Goal: Information Seeking & Learning: Find specific fact

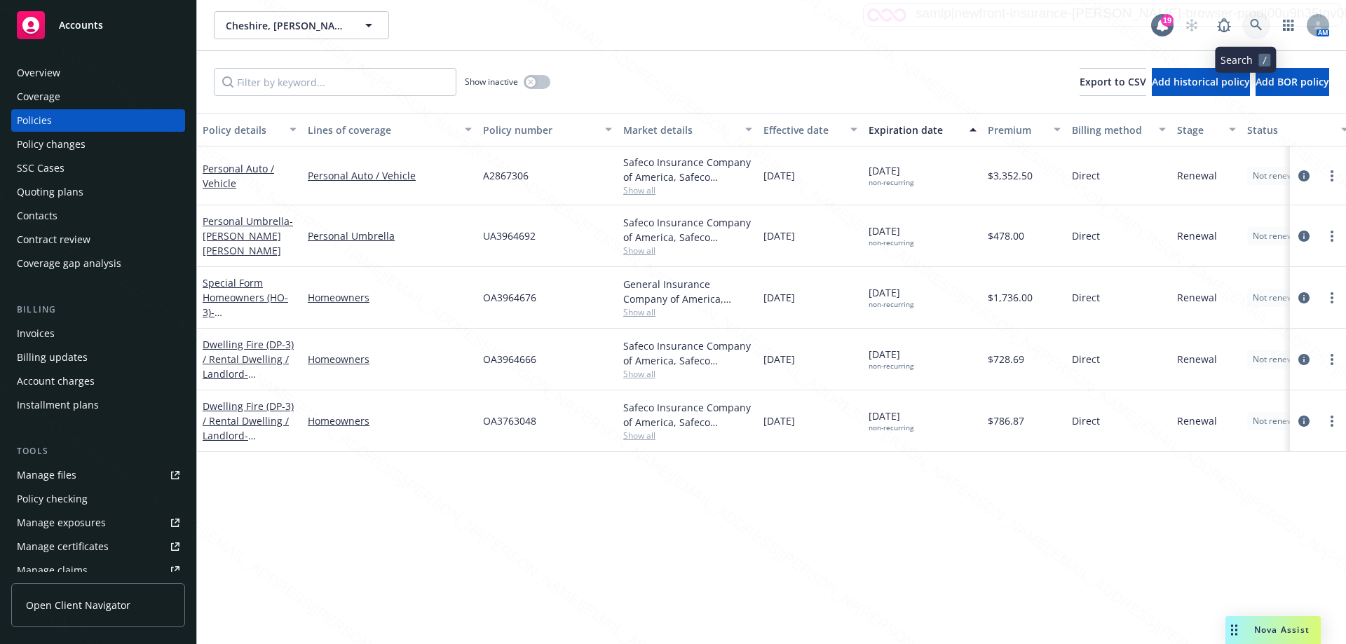
click at [678, 21] on icon at bounding box center [1256, 25] width 13 height 13
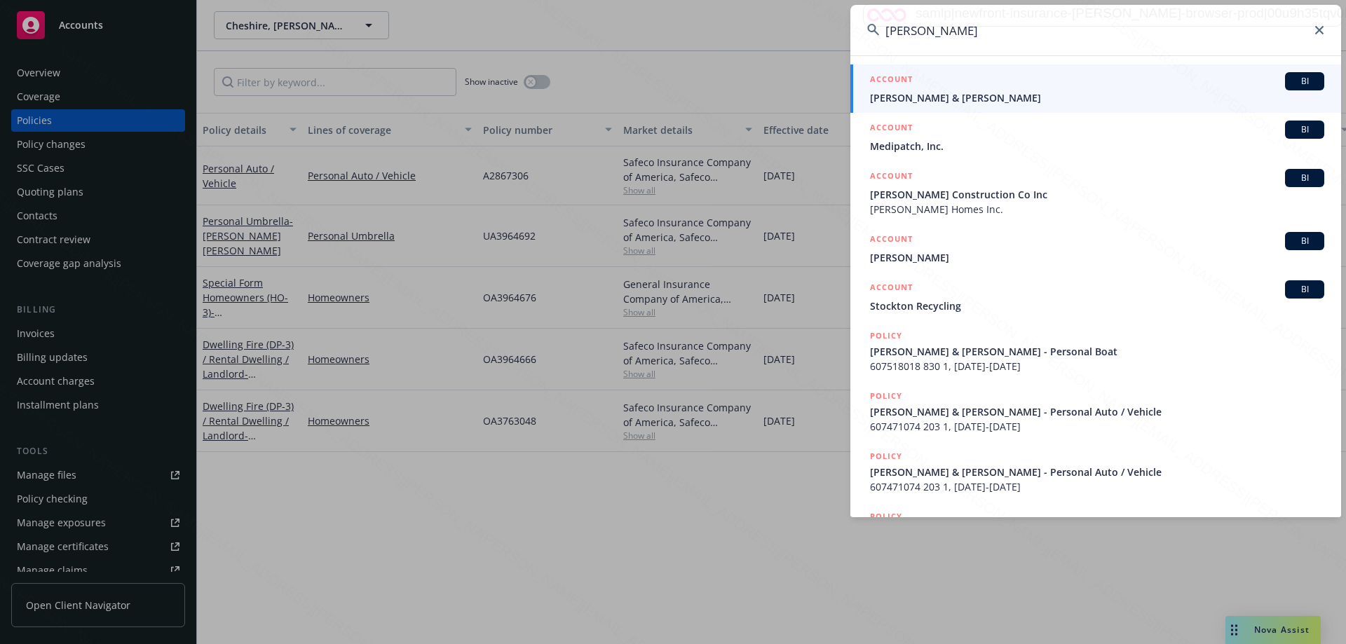
type input "[PERSON_NAME]"
click at [678, 97] on span "[PERSON_NAME] & [PERSON_NAME]" at bounding box center [1097, 97] width 454 height 15
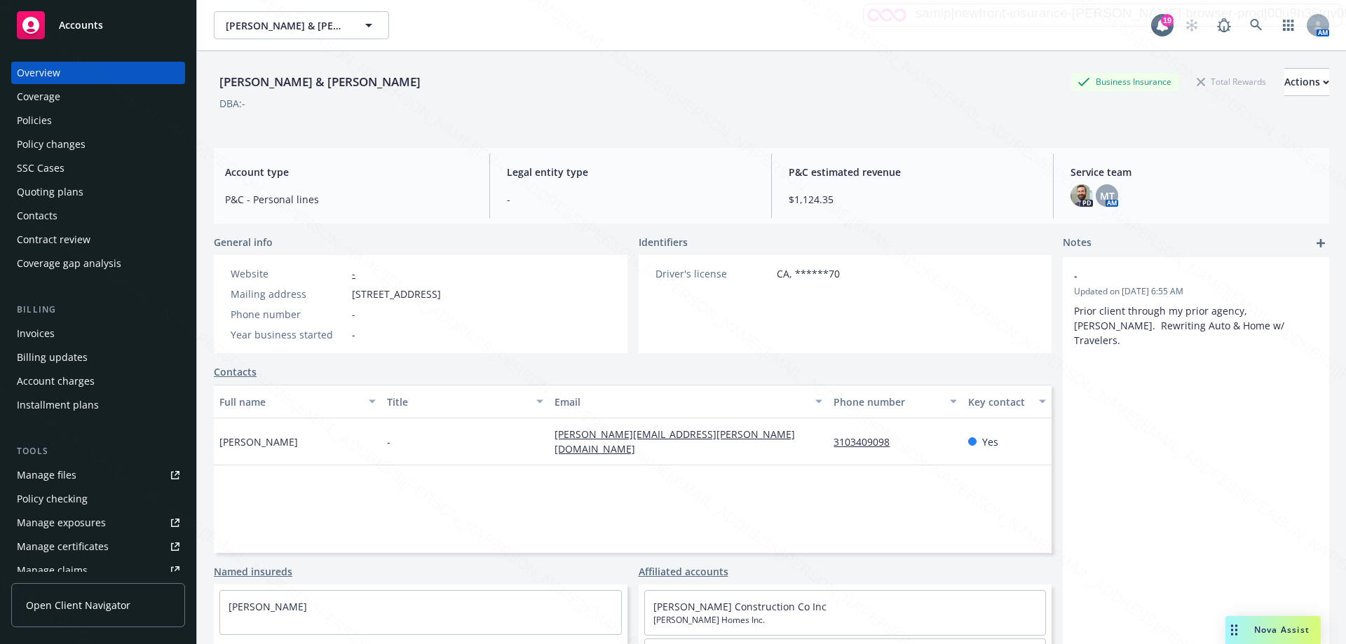
click at [44, 120] on div "Policies" at bounding box center [34, 120] width 35 height 22
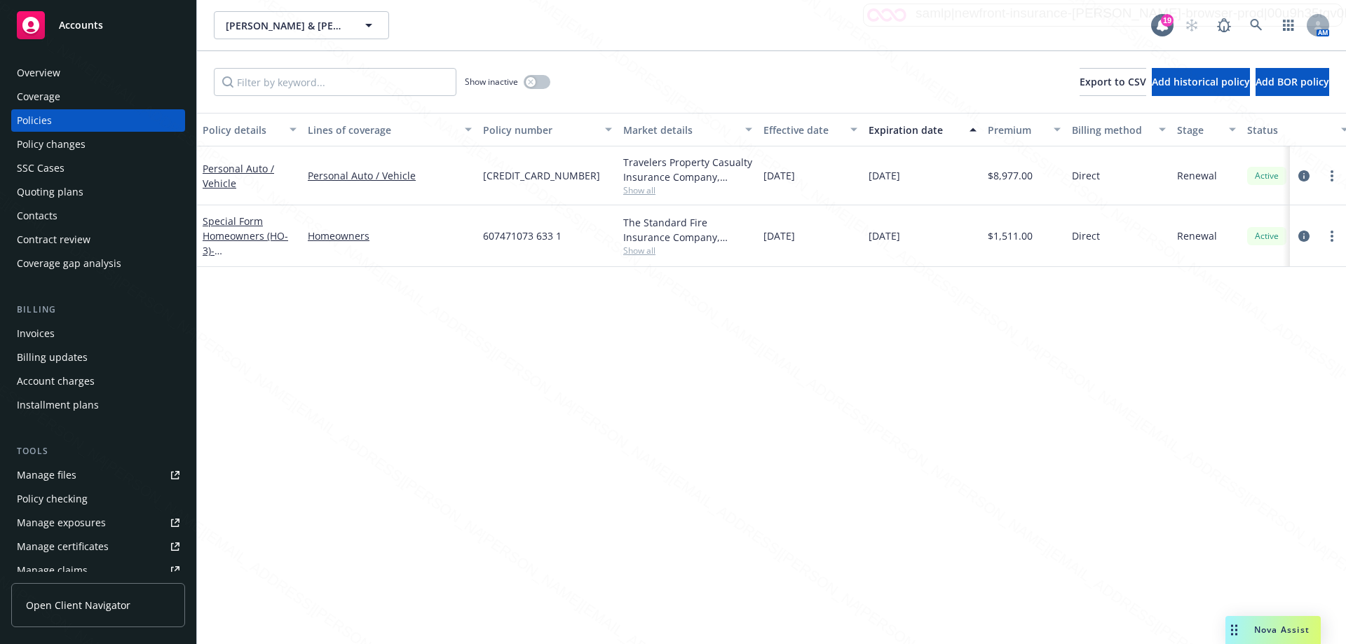
click at [230, 176] on div "Personal Auto / Vehicle" at bounding box center [250, 175] width 94 height 29
click at [219, 178] on link "Personal Auto / Vehicle" at bounding box center [239, 176] width 72 height 28
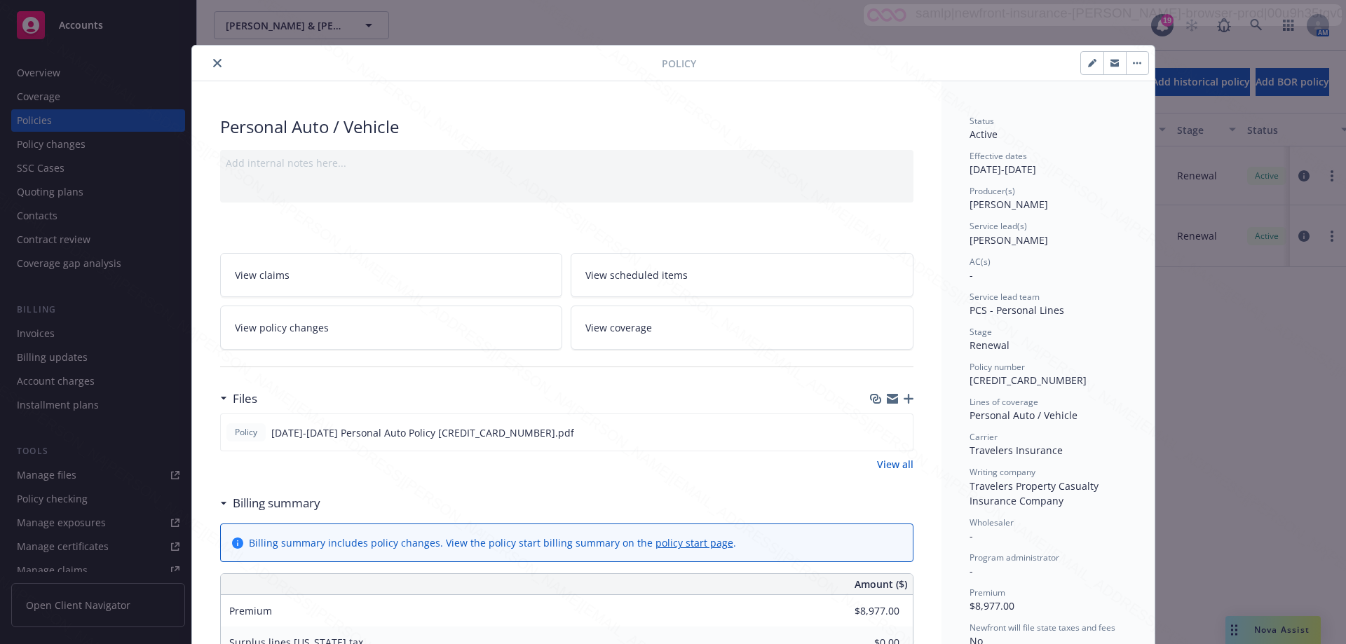
click at [215, 62] on icon "close" at bounding box center [217, 63] width 8 height 8
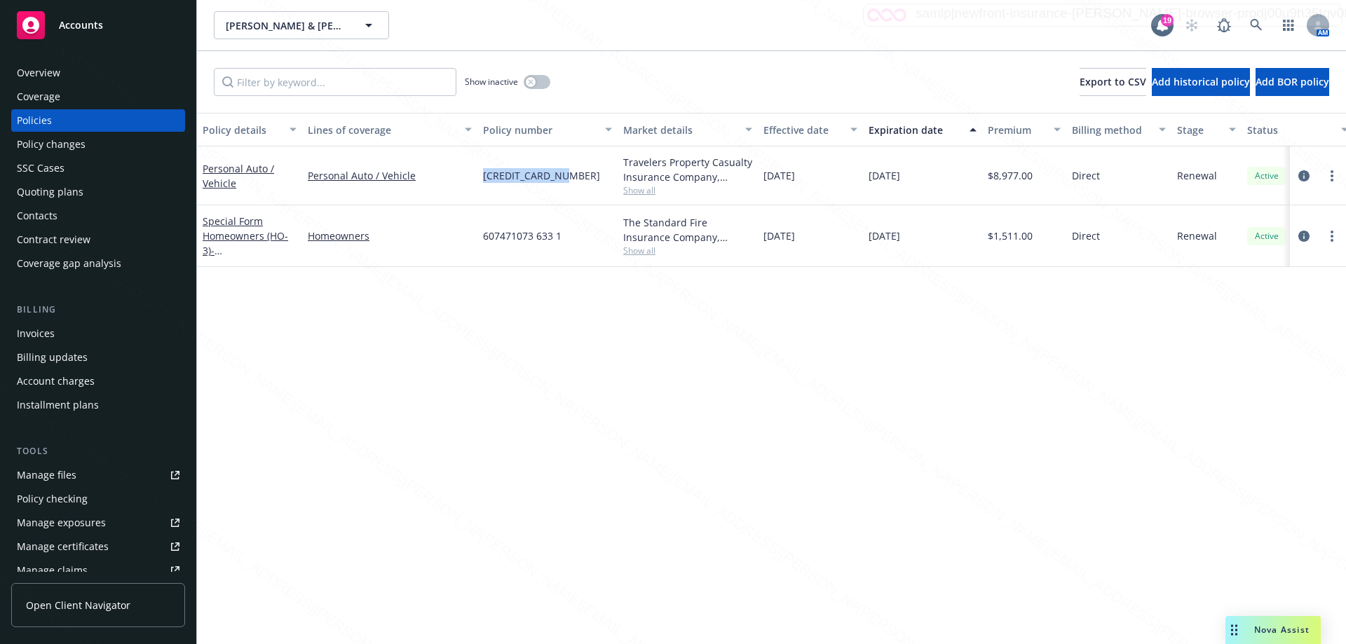
drag, startPoint x: 484, startPoint y: 175, endPoint x: 577, endPoint y: 182, distance: 93.5
click at [577, 182] on div "[CREDIT_CARD_NUMBER]" at bounding box center [548, 176] width 140 height 59
copy span "[CREDIT_CARD_NUMBER]"
click at [678, 24] on link at bounding box center [1257, 25] width 28 height 28
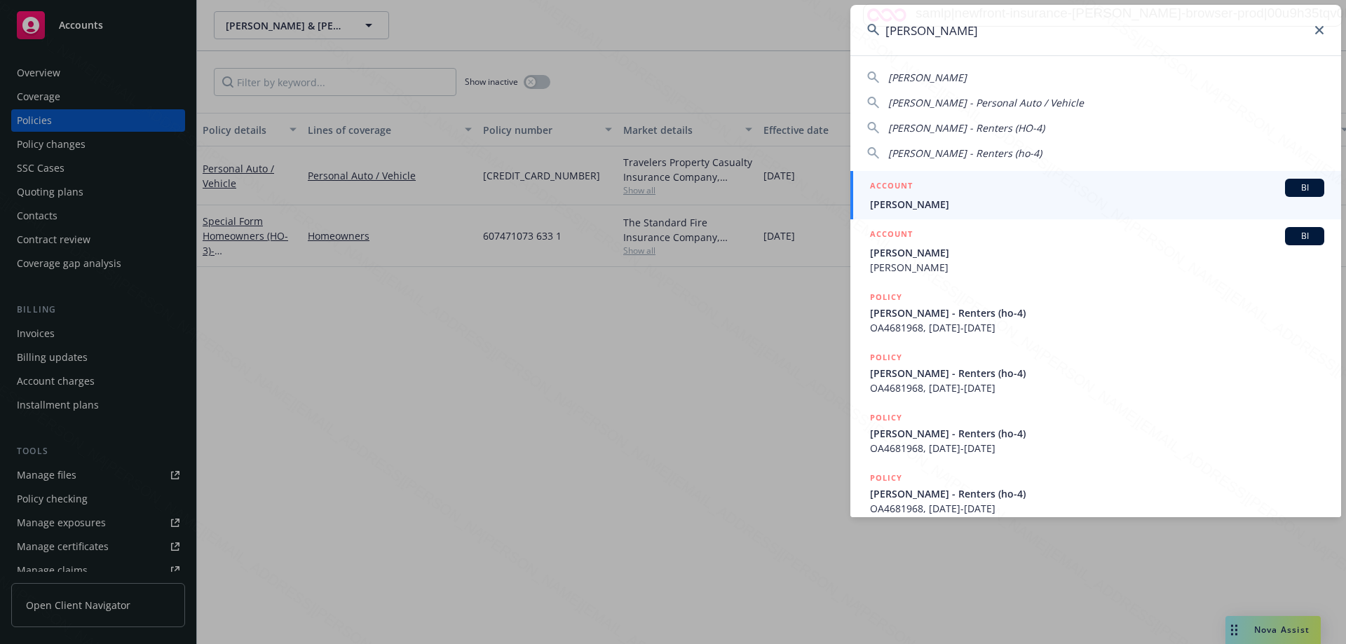
type input "[PERSON_NAME]"
click at [678, 206] on span "[PERSON_NAME]" at bounding box center [1097, 204] width 454 height 15
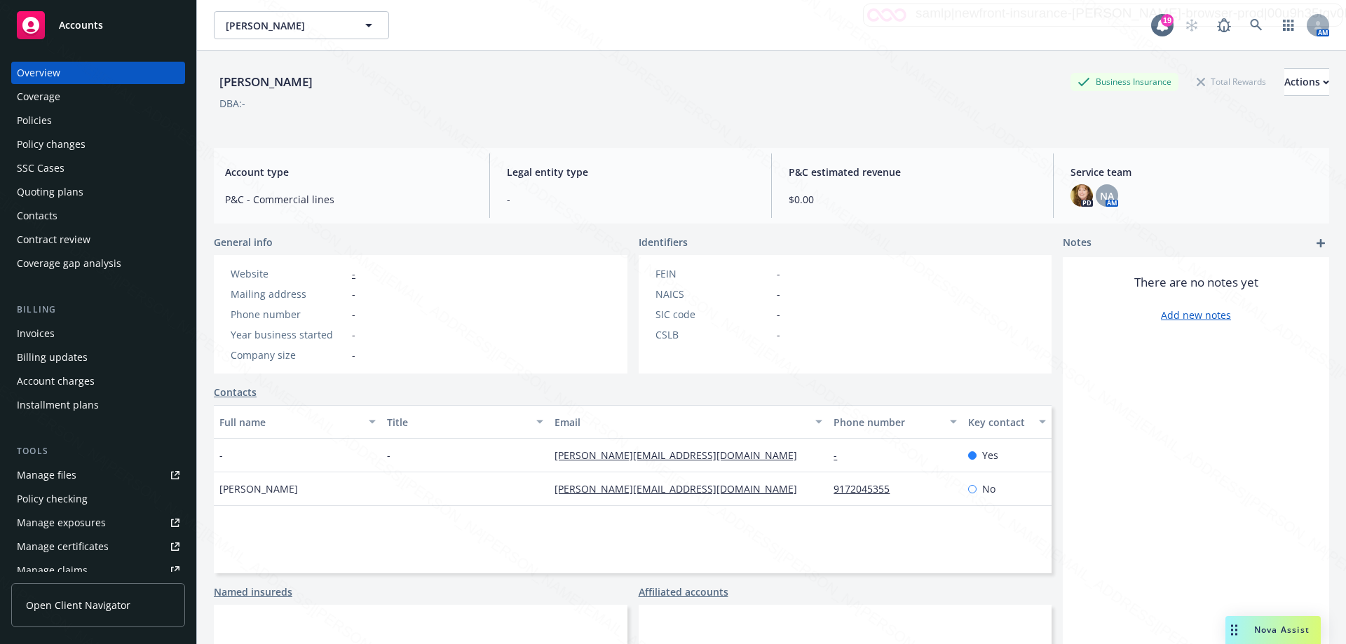
click at [52, 121] on div "Policies" at bounding box center [98, 120] width 163 height 22
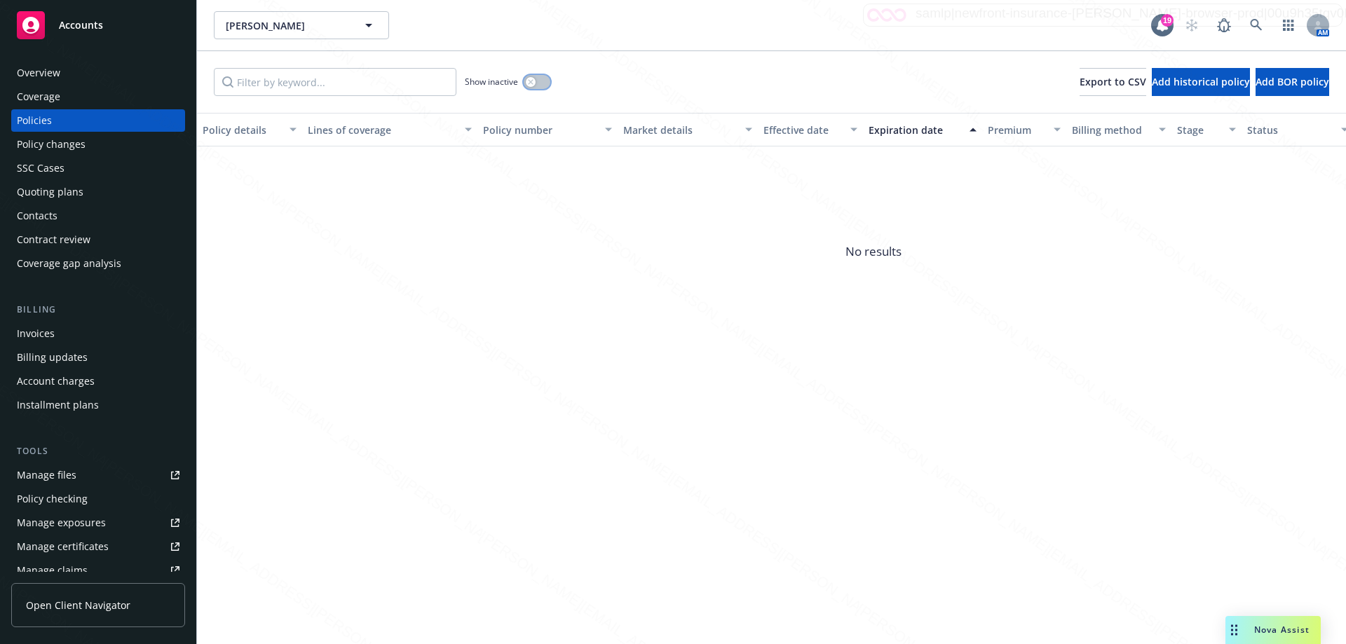
click at [543, 82] on button "button" at bounding box center [537, 82] width 27 height 14
click at [678, 29] on icon at bounding box center [1256, 25] width 13 height 13
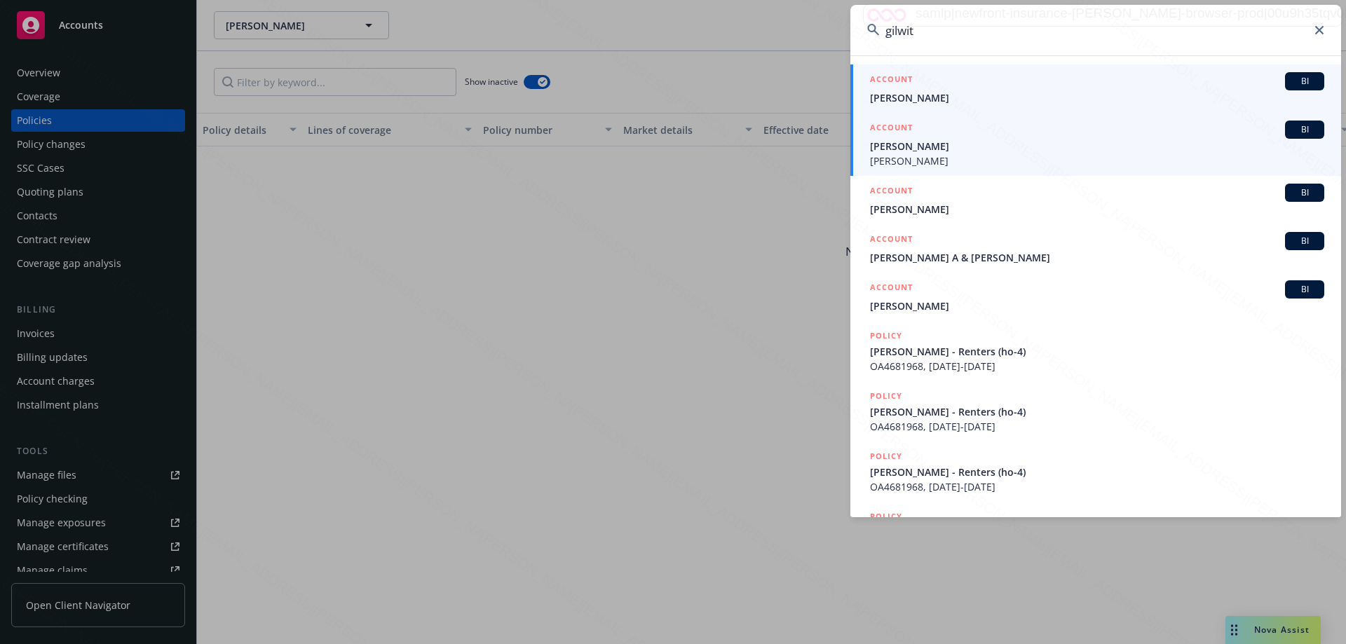
type input "gilwit"
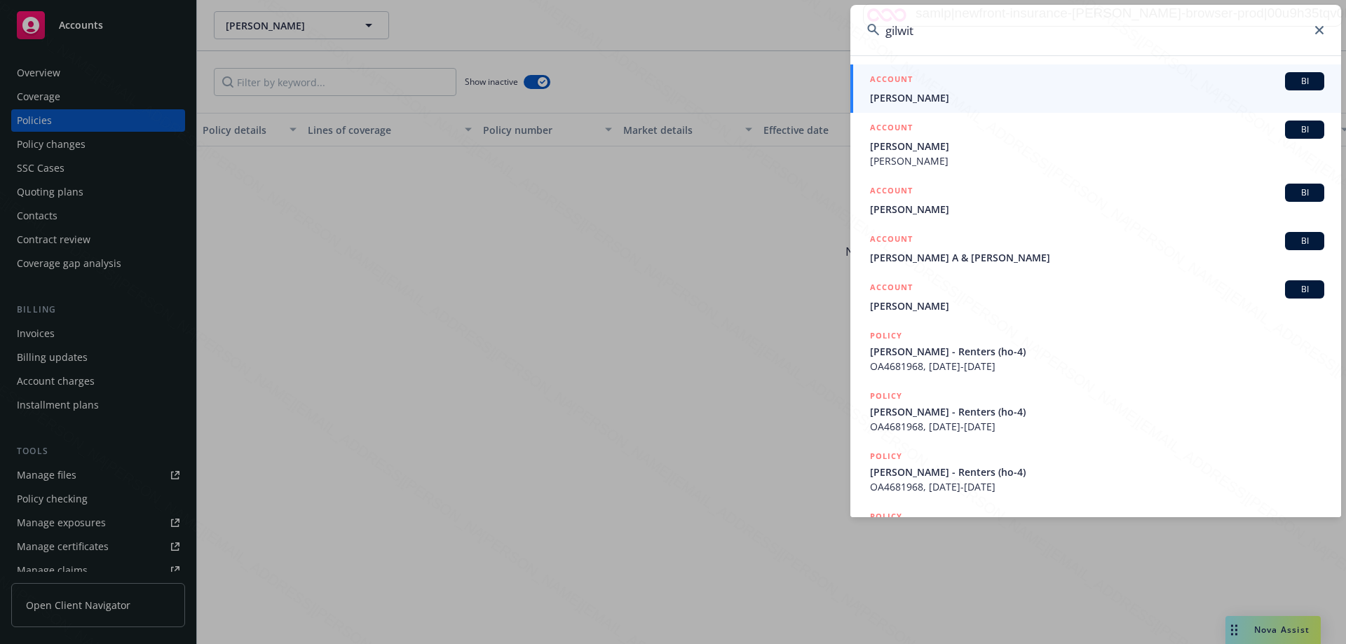
drag, startPoint x: 911, startPoint y: 154, endPoint x: 896, endPoint y: 177, distance: 27.4
click at [678, 154] on span "[PERSON_NAME]" at bounding box center [1097, 161] width 454 height 15
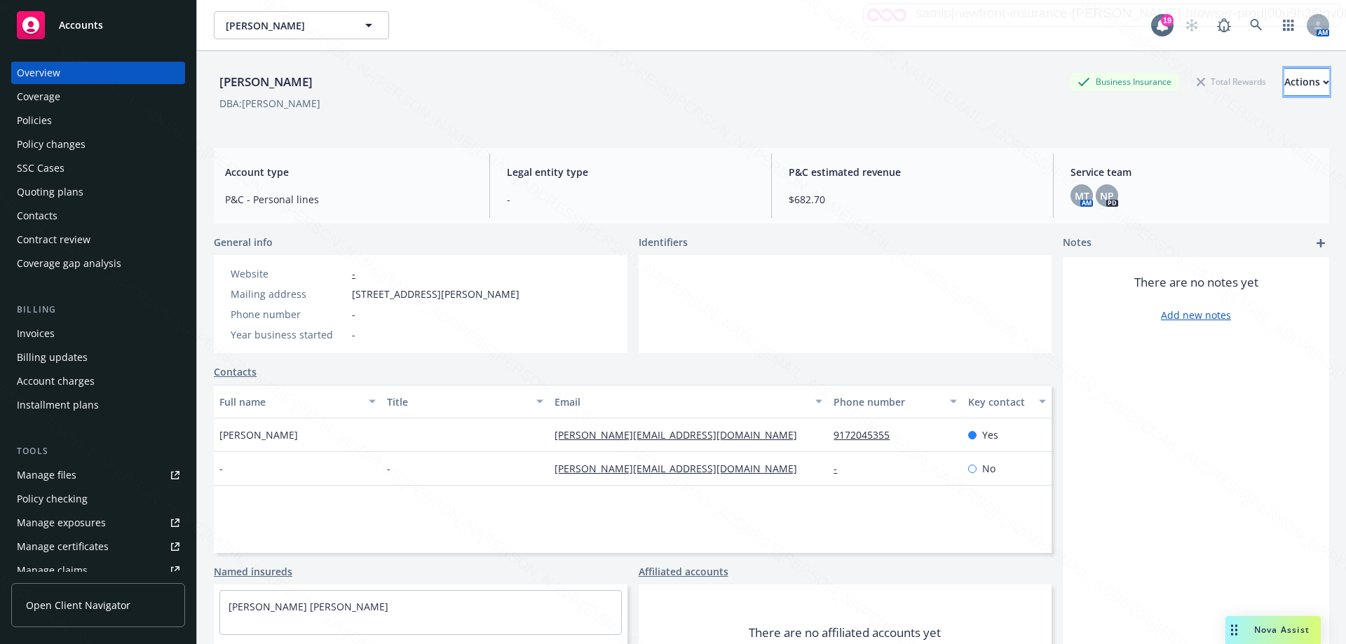
drag, startPoint x: 1295, startPoint y: 77, endPoint x: 1297, endPoint y: 86, distance: 9.2
click at [678, 77] on button "Actions" at bounding box center [1307, 82] width 45 height 28
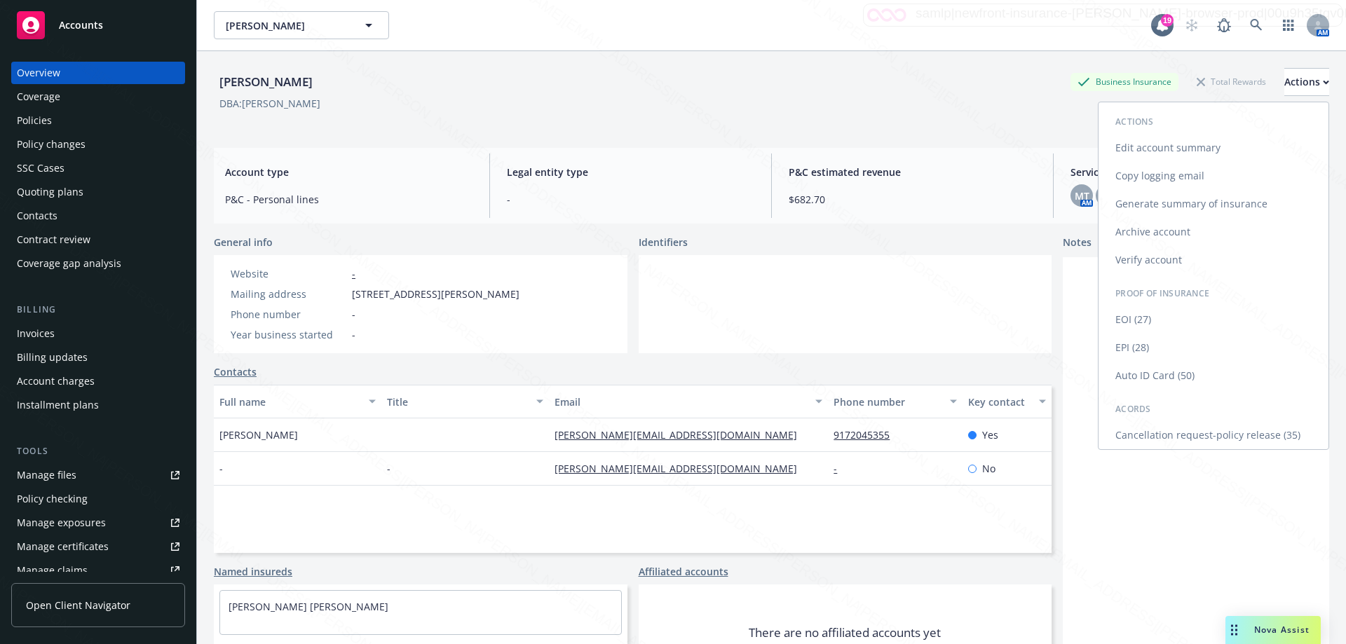
click at [678, 145] on link "Edit account summary" at bounding box center [1214, 148] width 230 height 28
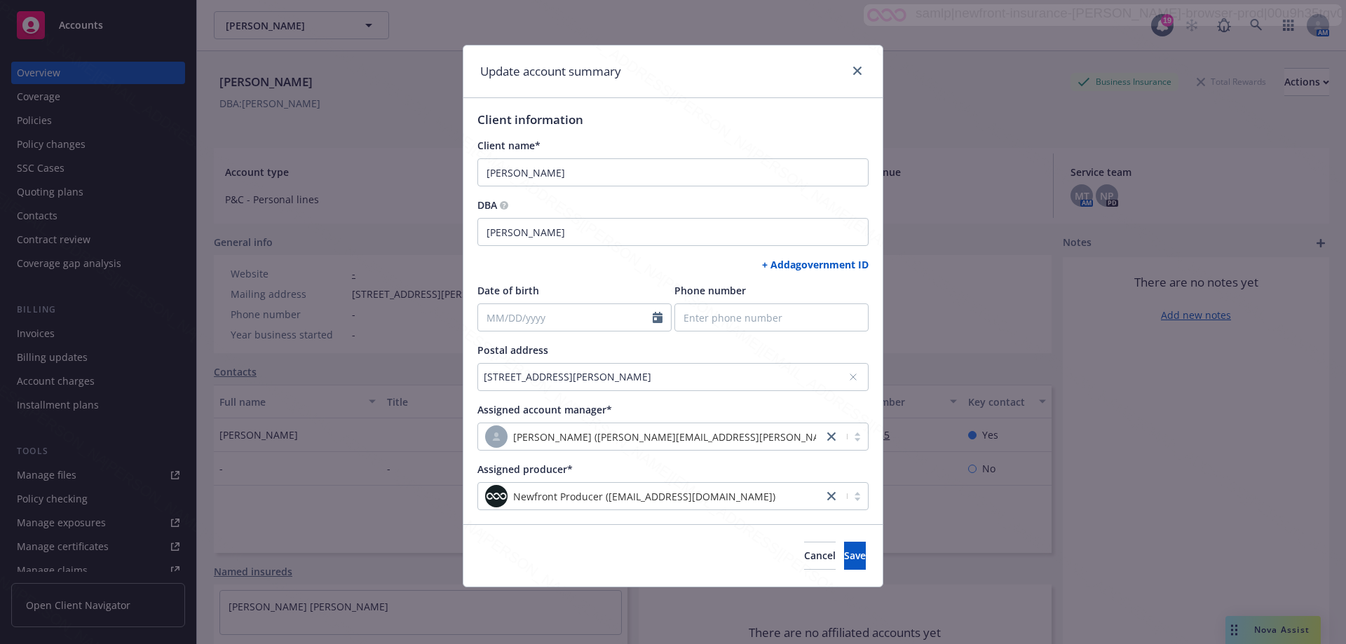
click at [678, 381] on icon at bounding box center [853, 377] width 8 height 8
click at [543, 374] on div "No address selected" at bounding box center [666, 377] width 365 height 15
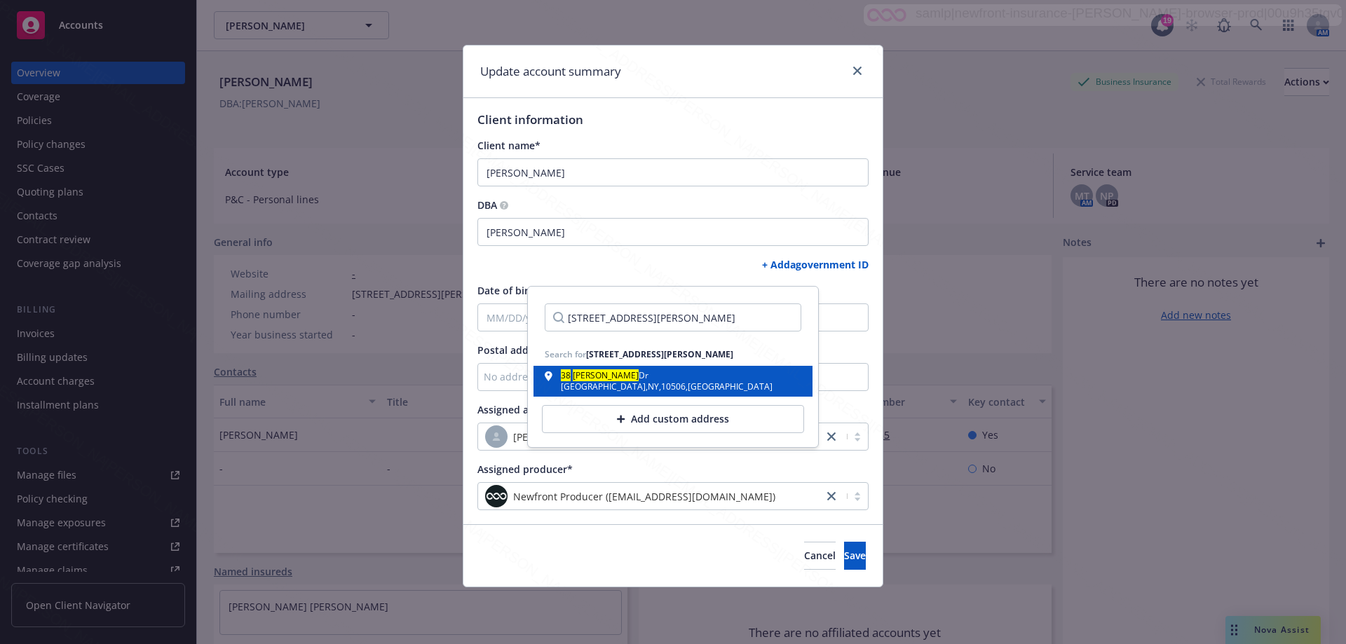
type input "[STREET_ADDRESS][PERSON_NAME]"
click at [616, 387] on div "[GEOGRAPHIC_DATA] , [GEOGRAPHIC_DATA] , 10506 , [GEOGRAPHIC_DATA]" at bounding box center [667, 387] width 212 height 8
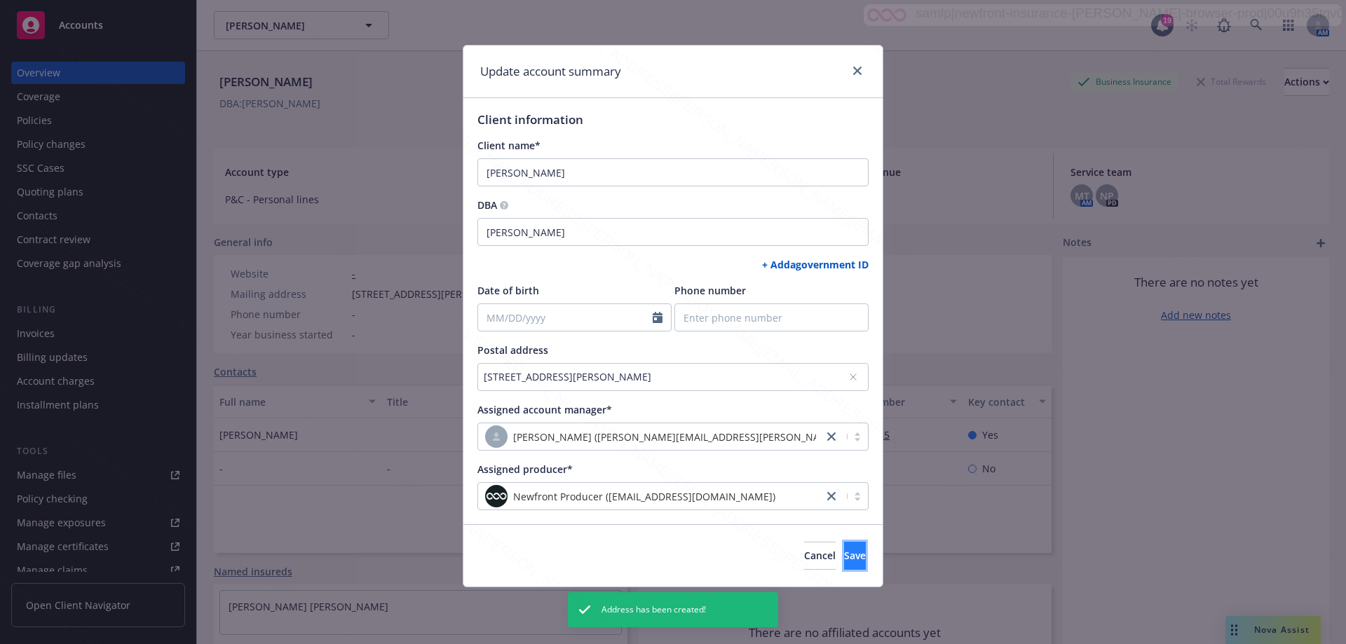
click at [678, 554] on span "Save" at bounding box center [855, 555] width 22 height 13
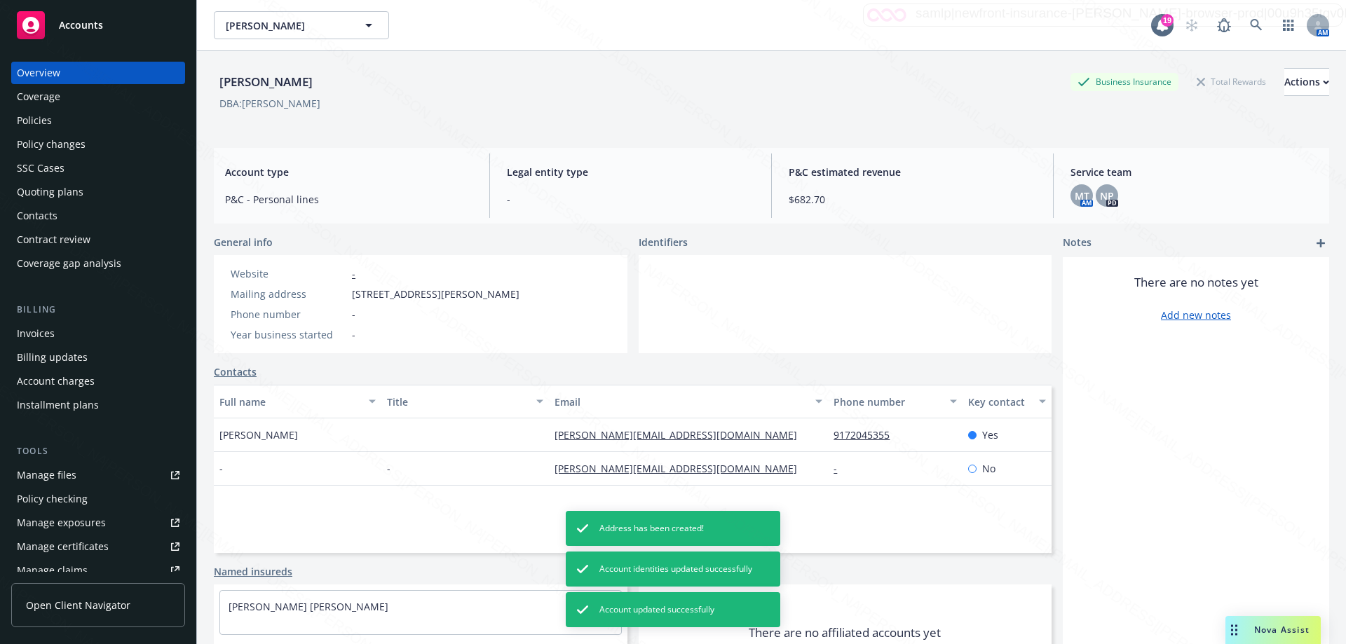
click at [43, 114] on div "Policies" at bounding box center [34, 120] width 35 height 22
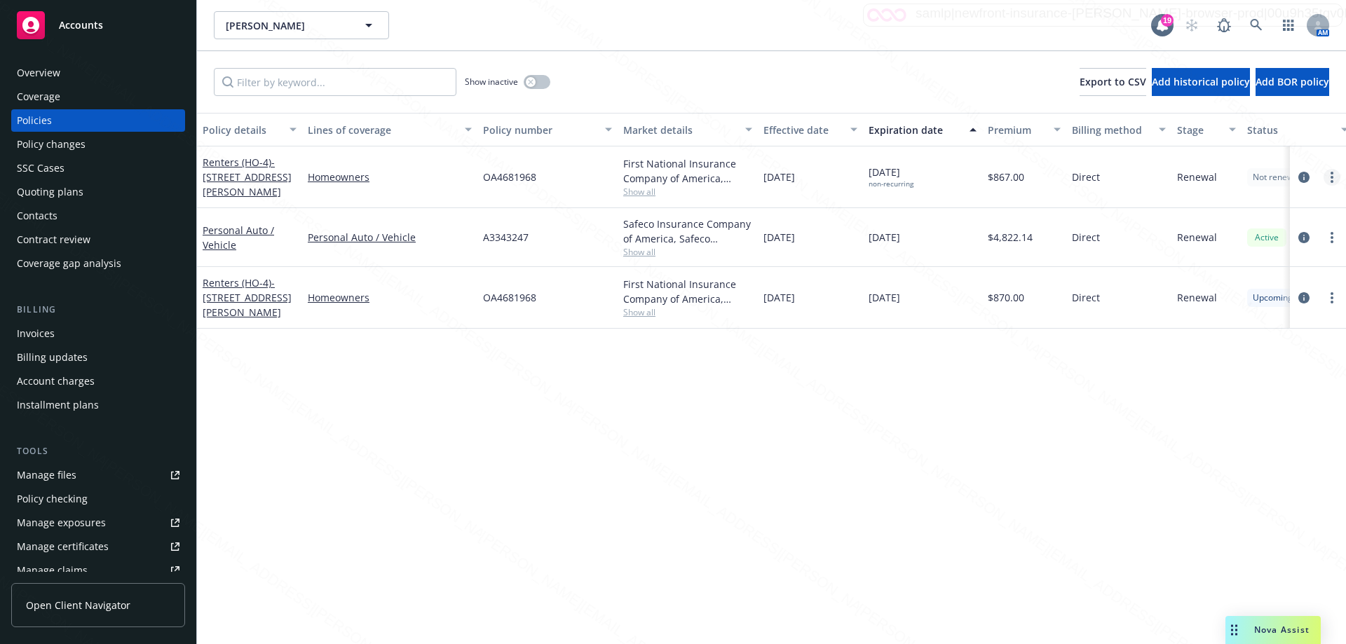
click at [678, 176] on link "more" at bounding box center [1332, 177] width 17 height 17
click at [678, 266] on link "End policy" at bounding box center [1257, 262] width 165 height 28
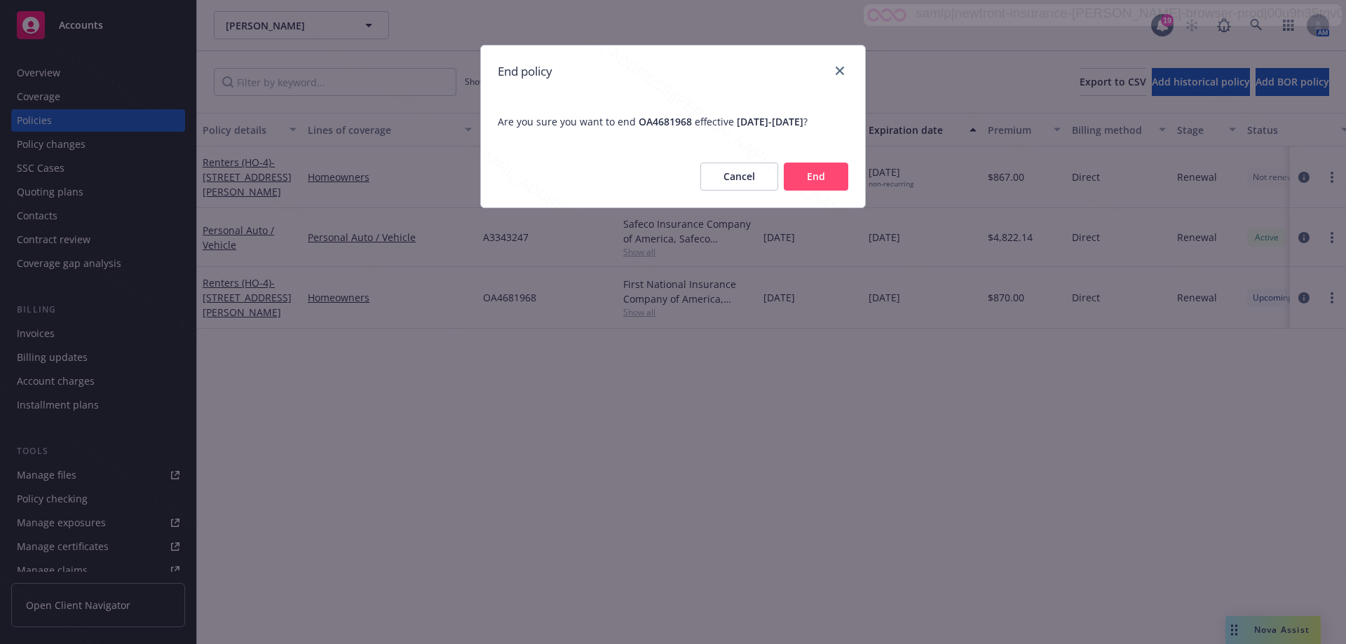
click at [678, 190] on button "End" at bounding box center [816, 177] width 65 height 28
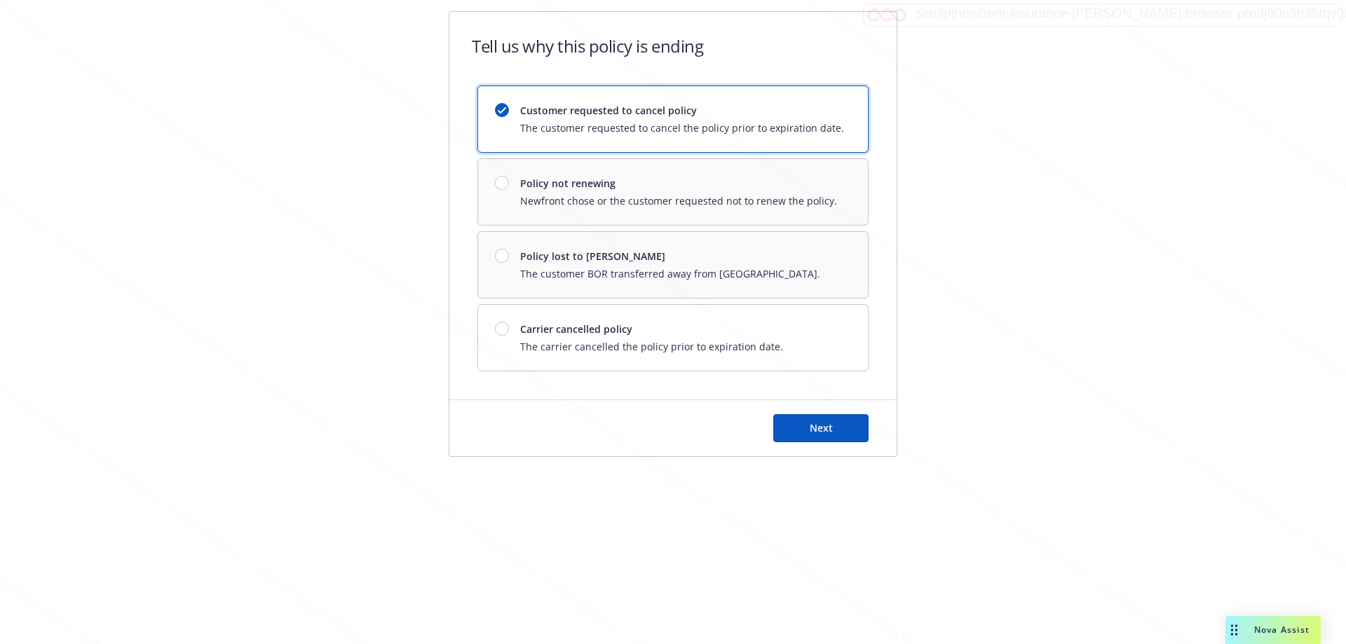
click at [639, 119] on div "Customer requested to cancel policy The customer requested to cancel the policy…" at bounding box center [682, 119] width 324 height 32
click at [678, 419] on button "Next" at bounding box center [820, 428] width 95 height 28
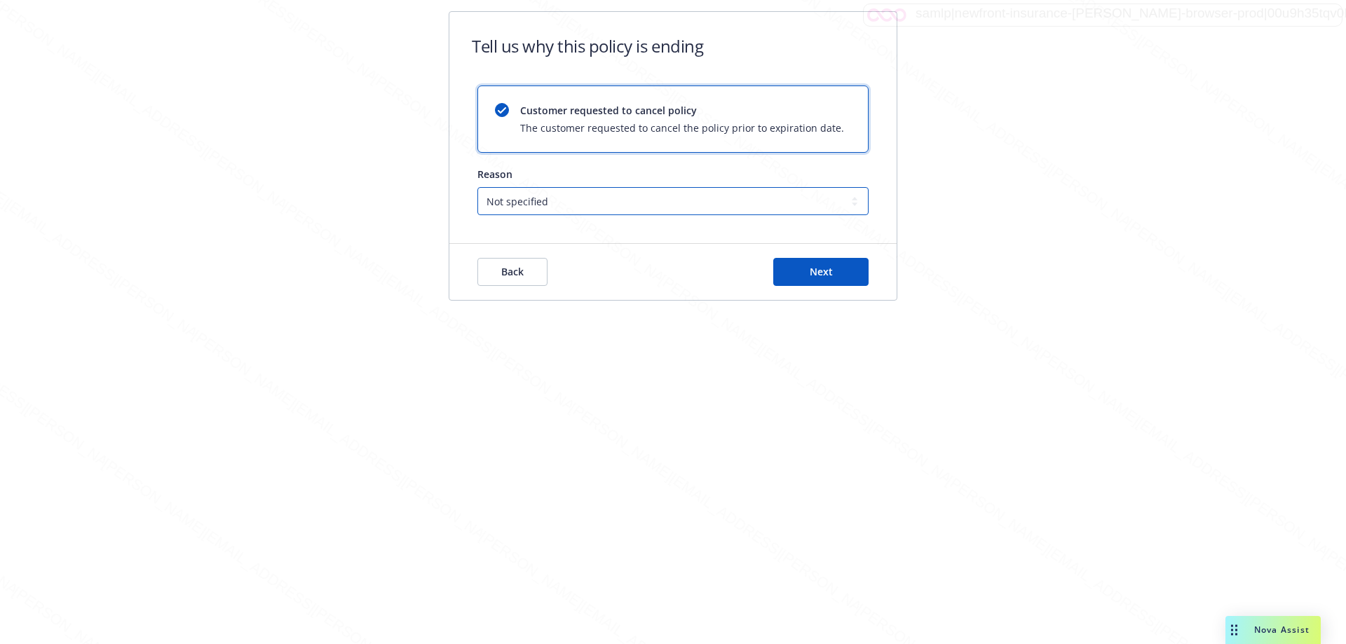
click at [615, 202] on select "Not specified Service Pricing Buyer change M&A, Bankruptcy, or Out of business …" at bounding box center [673, 201] width 391 height 28
click at [478, 187] on select "Not specified Service Pricing Buyer change M&A, Bankruptcy, or Out of business …" at bounding box center [673, 201] width 391 height 28
click at [678, 264] on button "Next" at bounding box center [820, 272] width 95 height 28
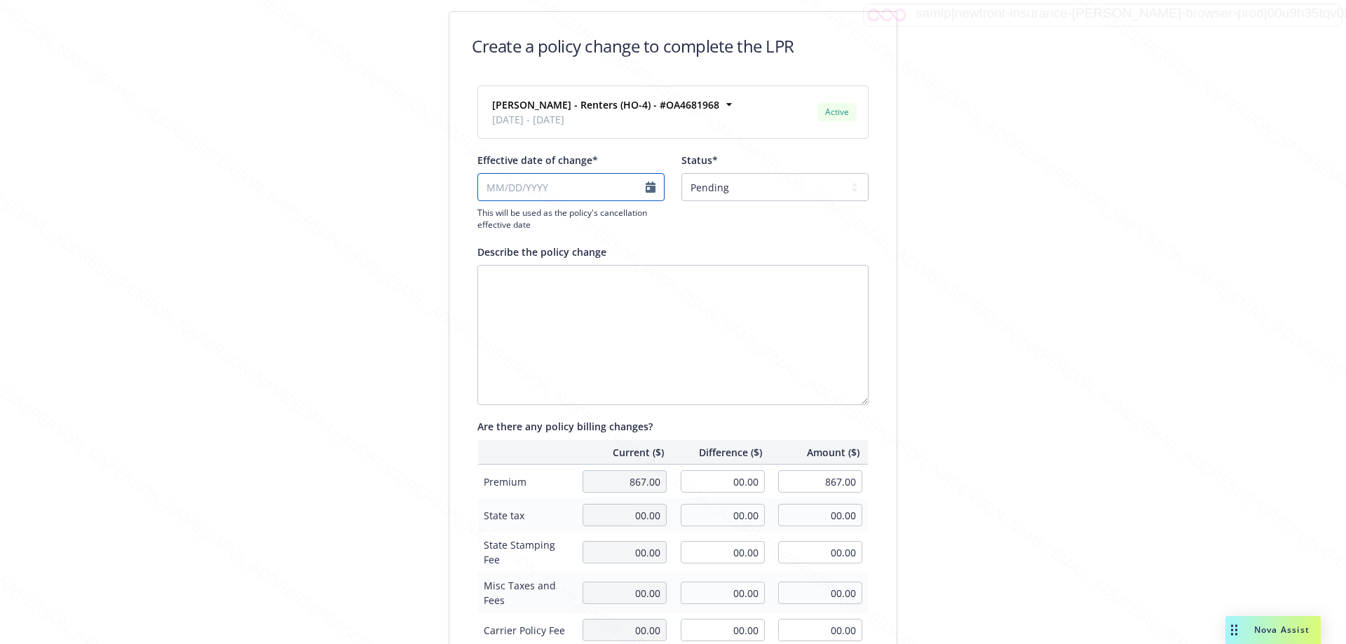
click at [587, 187] on input "Effective date of change*" at bounding box center [571, 187] width 187 height 28
select select "September"
select select "2025"
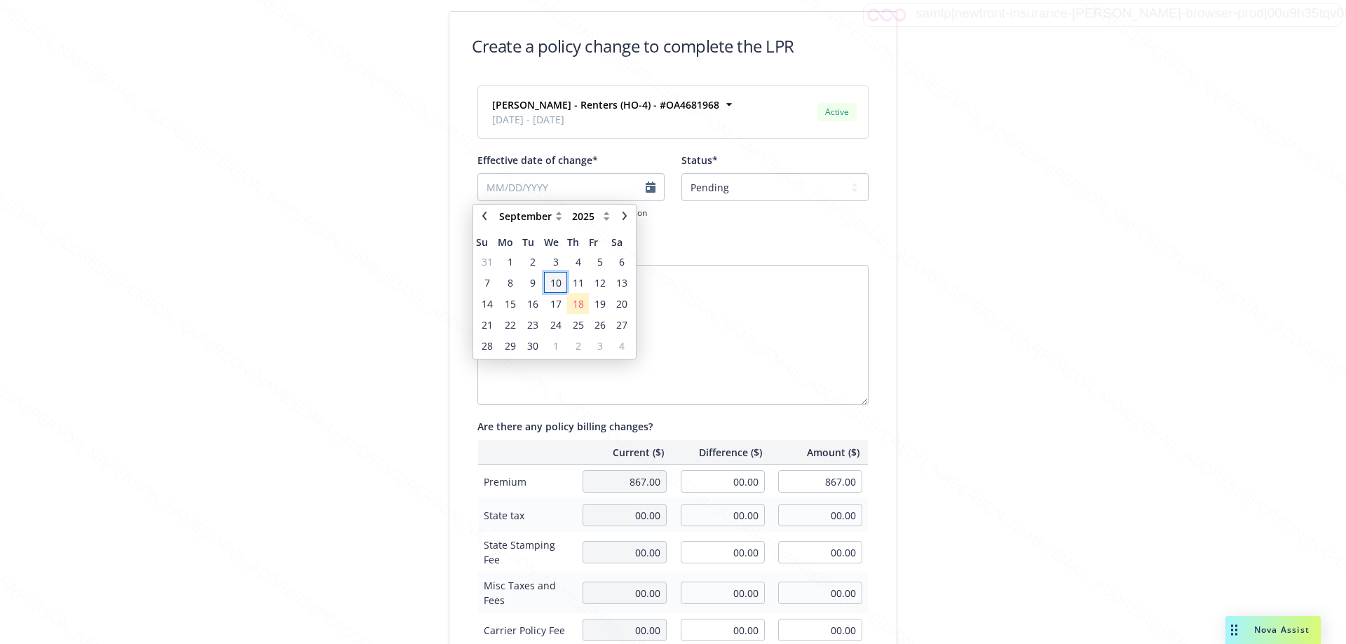
click at [553, 281] on span "10" at bounding box center [555, 283] width 11 height 15
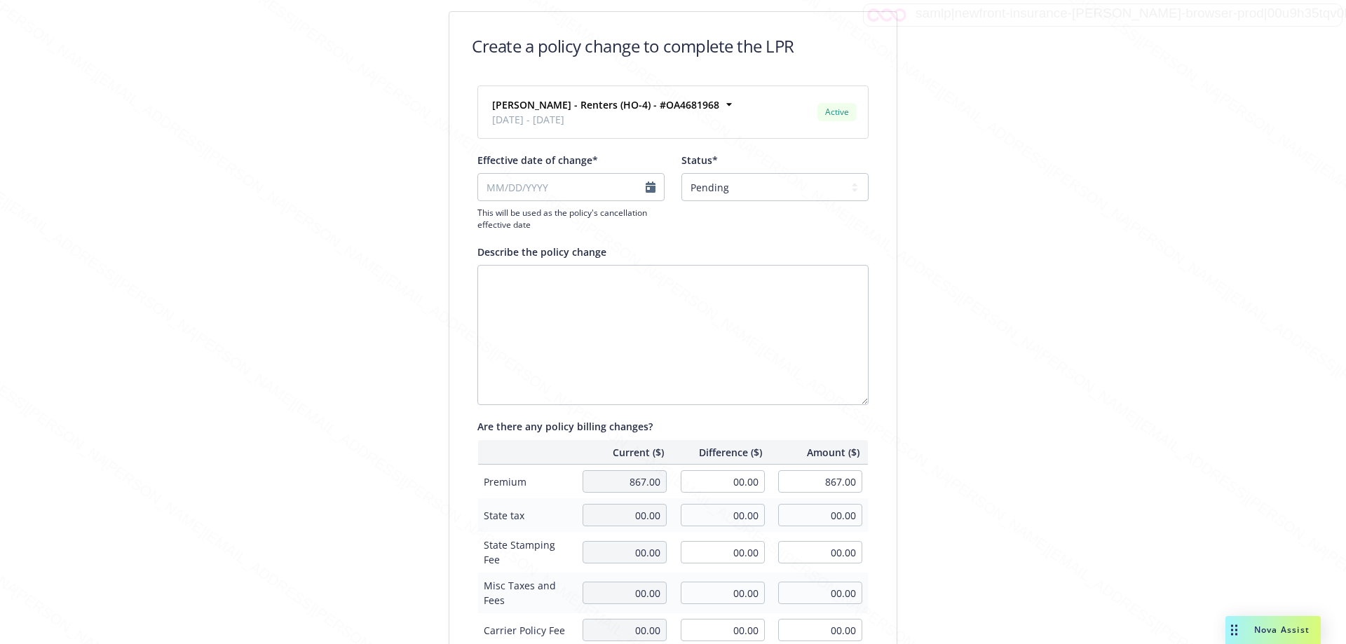
type input "[DATE]"
click at [678, 179] on select "Pending Confirmed" at bounding box center [775, 187] width 187 height 28
select select "Confirmed"
click at [678, 173] on select "Pending Confirmed" at bounding box center [775, 187] width 187 height 28
click at [557, 276] on textarea "Describe the policy change" at bounding box center [673, 335] width 391 height 140
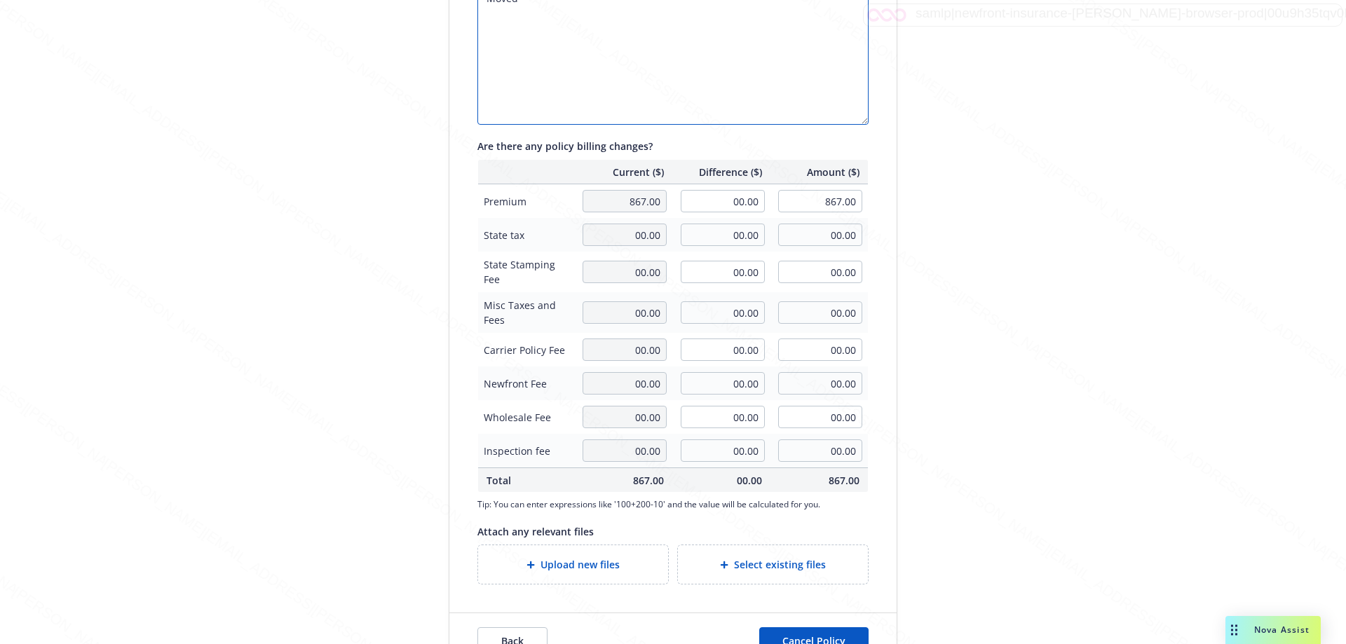
scroll to position [318, 0]
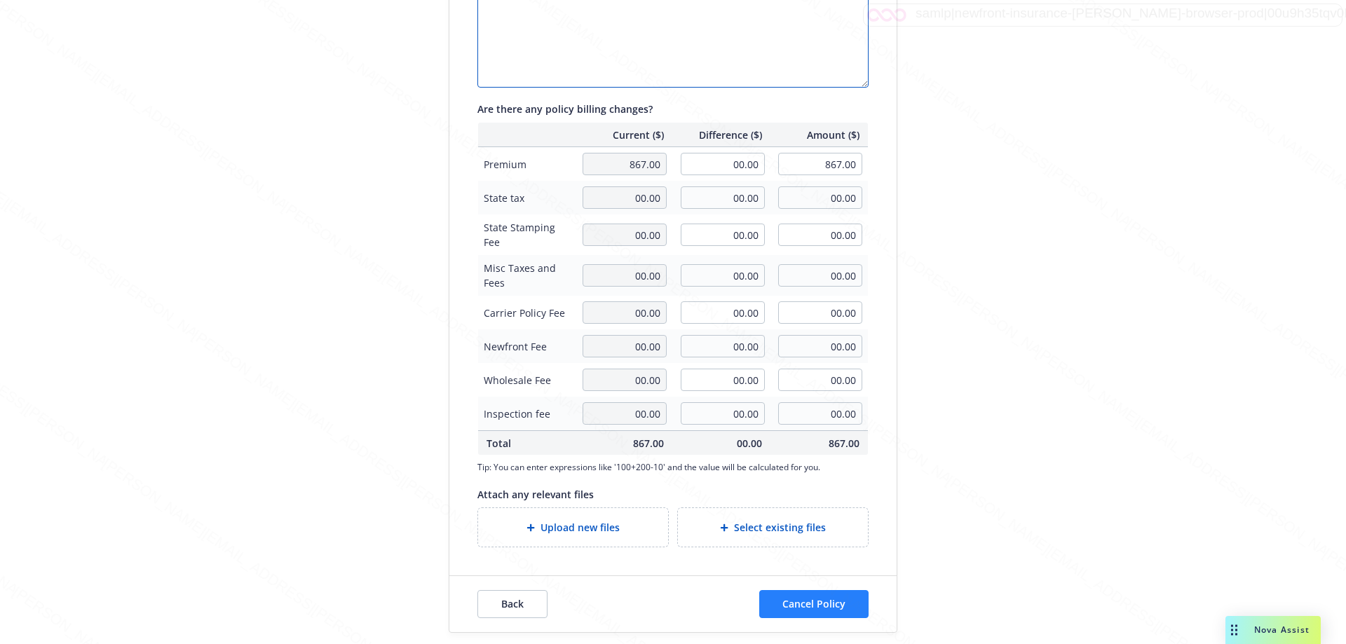
type textarea "Moved"
click at [678, 597] on button "Cancel Policy" at bounding box center [813, 604] width 109 height 28
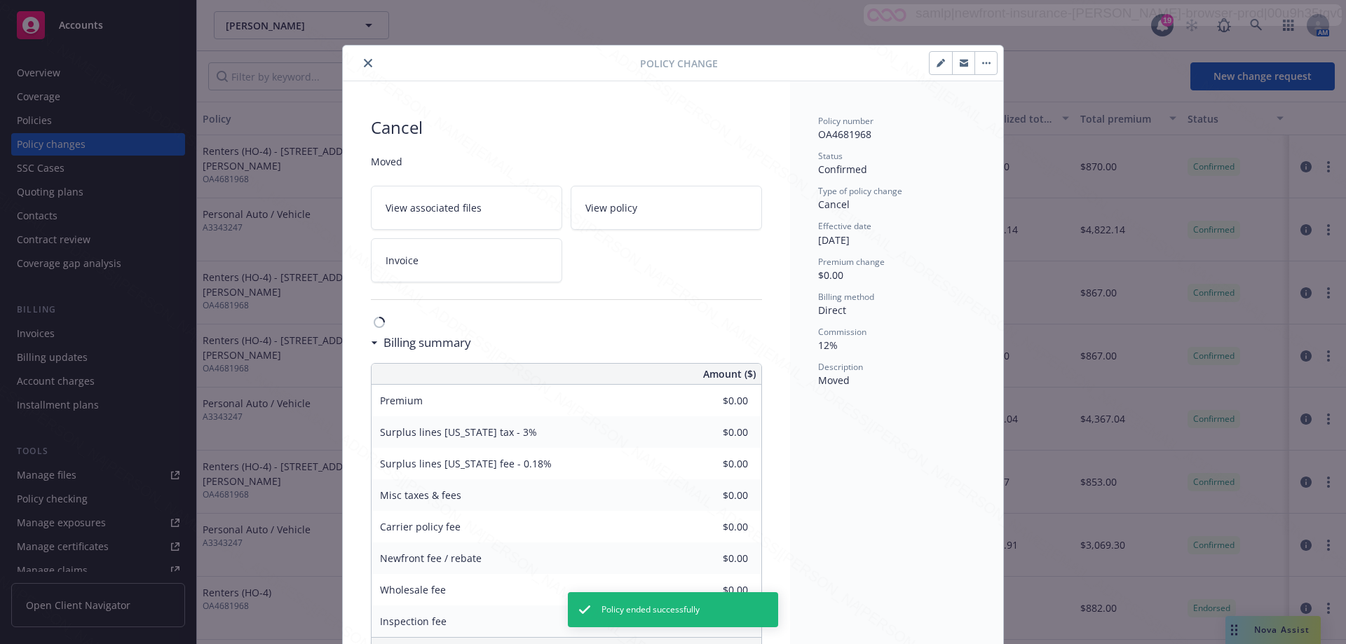
scroll to position [42, 0]
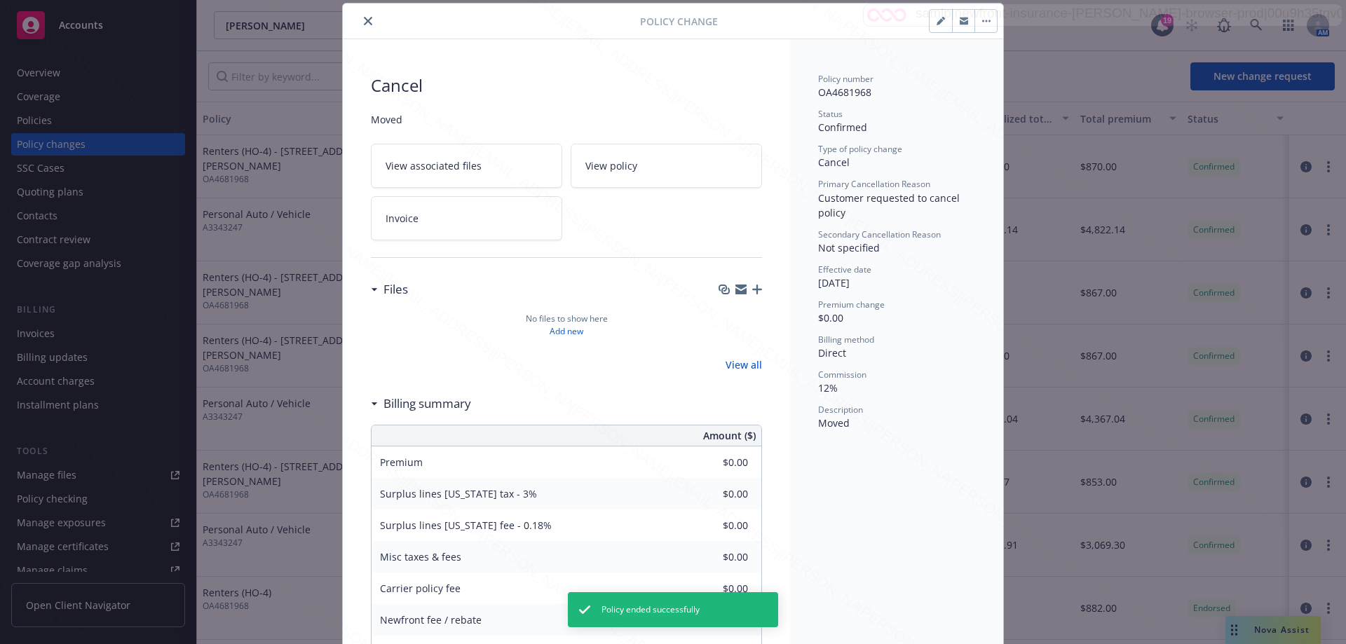
click at [364, 26] on button "close" at bounding box center [368, 21] width 17 height 17
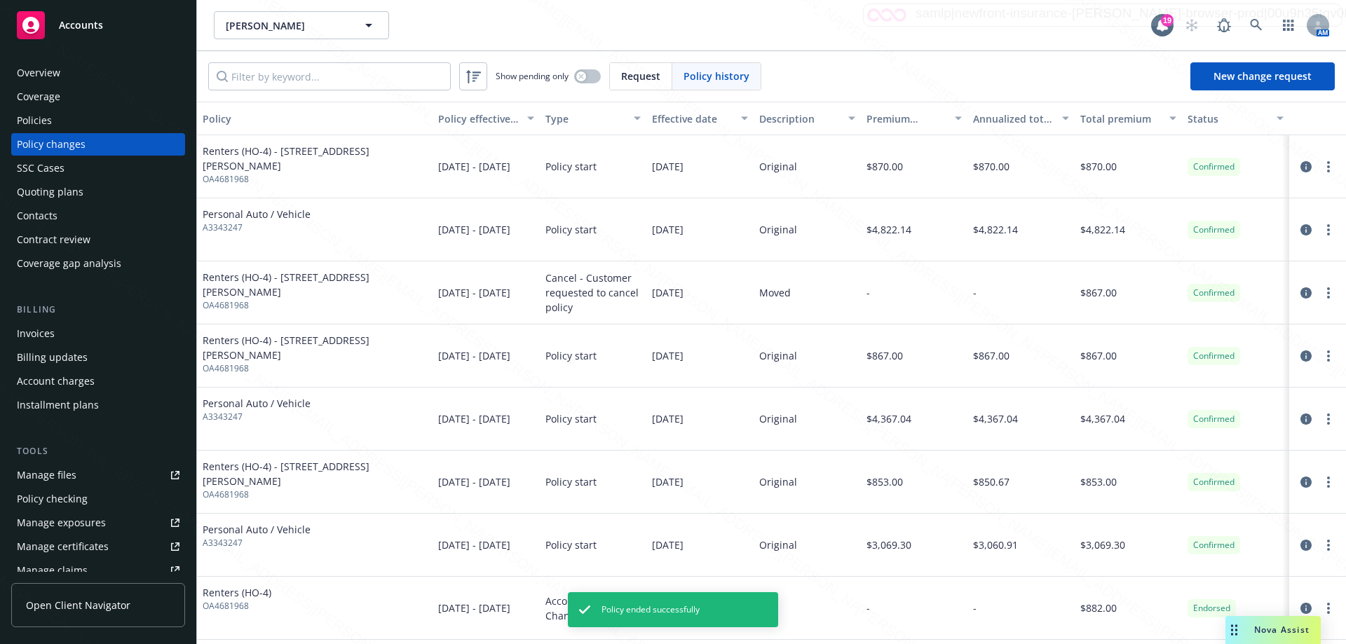
click at [130, 140] on div "Policy changes" at bounding box center [98, 144] width 163 height 22
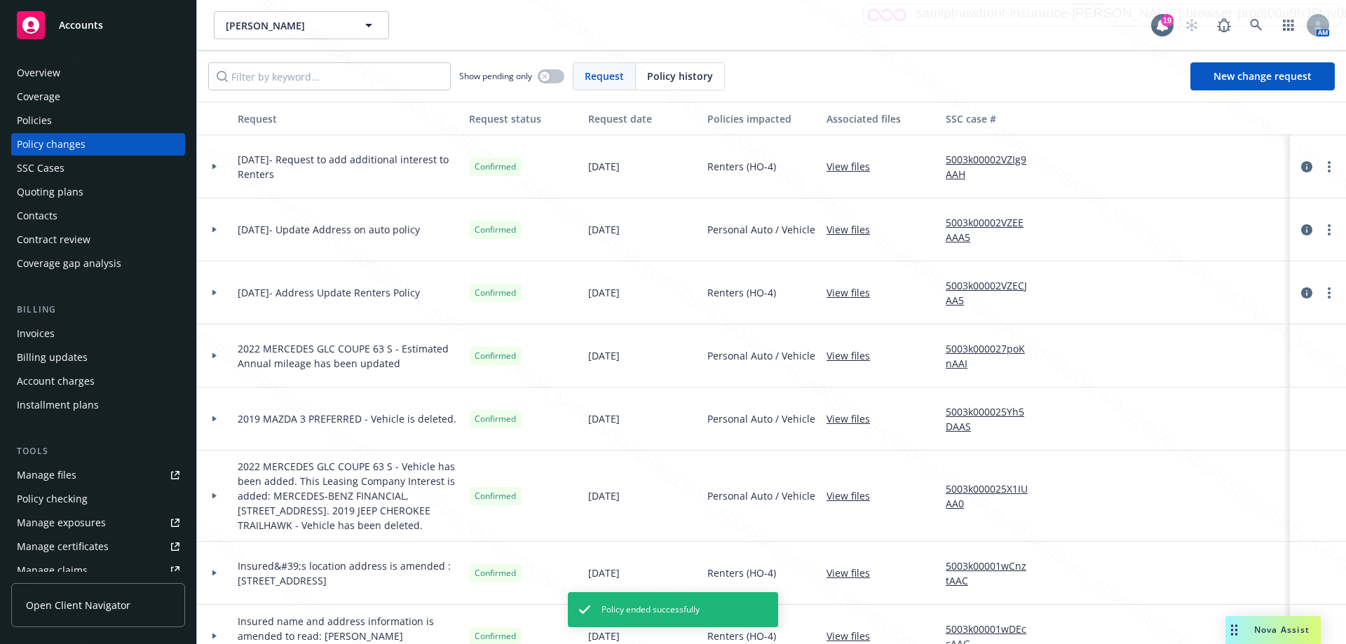
click at [66, 109] on div "Policies" at bounding box center [98, 120] width 163 height 22
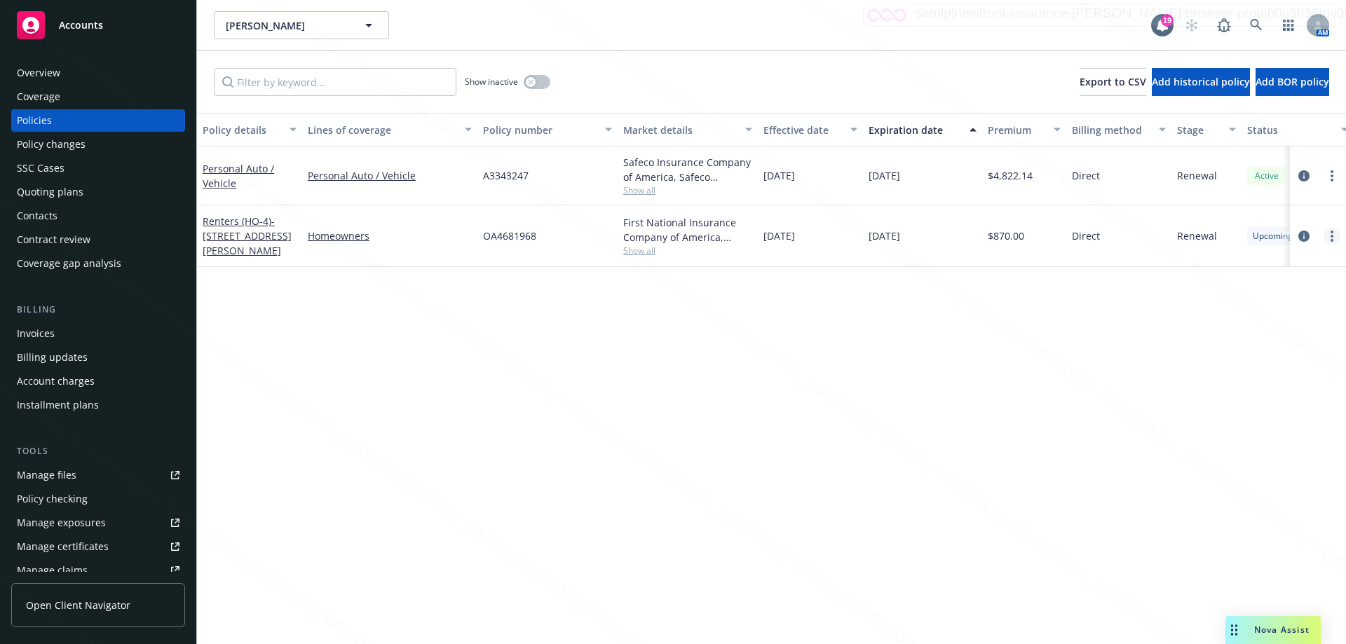
click at [678, 236] on link "more" at bounding box center [1332, 236] width 17 height 17
click at [678, 400] on link "Delete policy" at bounding box center [1257, 405] width 165 height 28
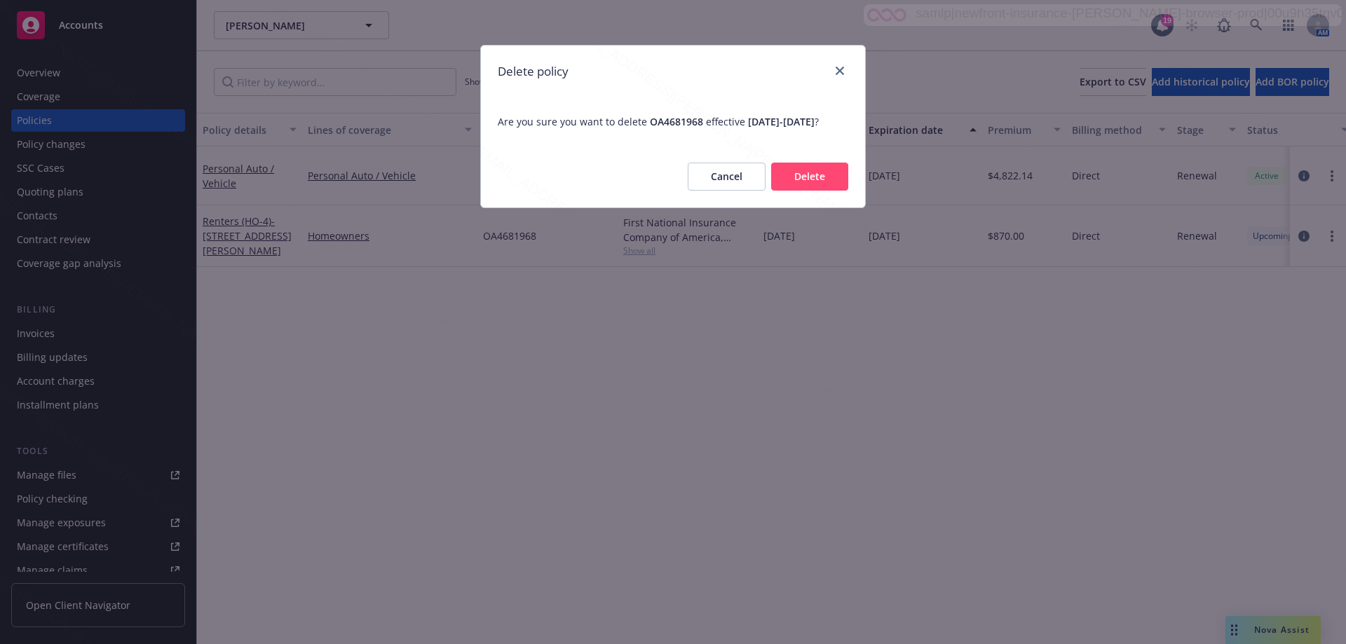
click at [678, 187] on button "Delete" at bounding box center [809, 177] width 77 height 28
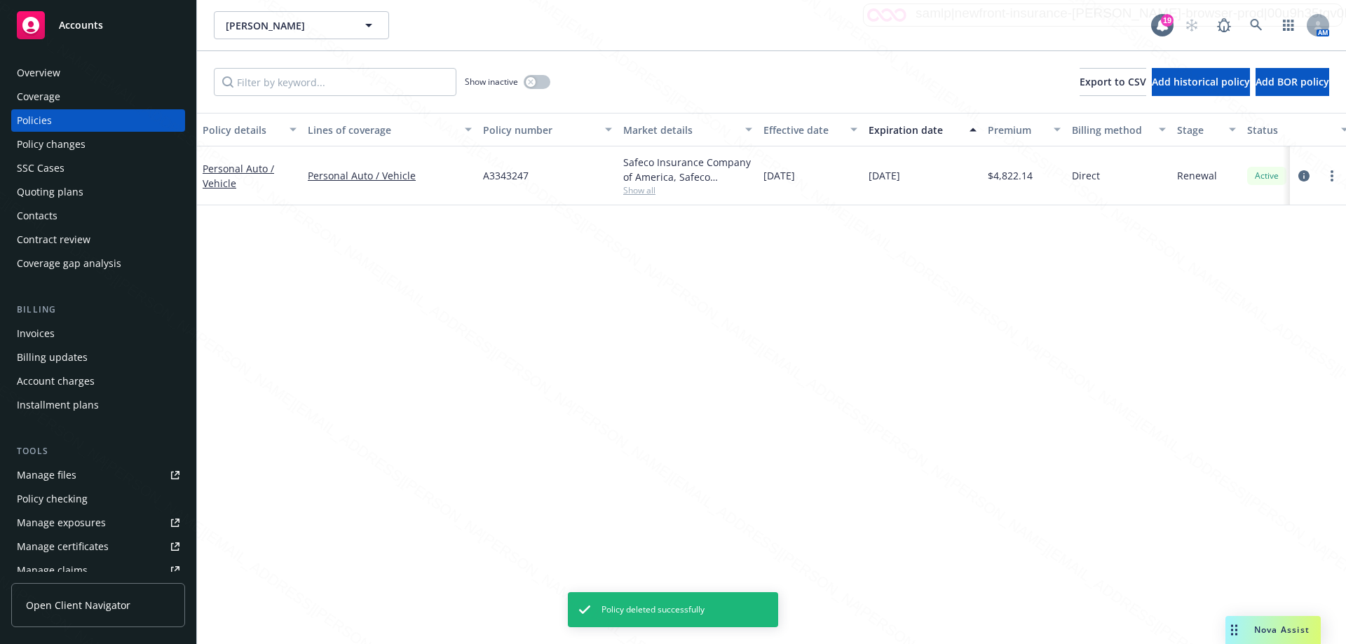
click at [678, 332] on div "Policy details Lines of coverage Policy number Market details Effective date Ex…" at bounding box center [771, 379] width 1149 height 532
click at [678, 316] on div "Policy details Lines of coverage Policy number Market details Effective date Ex…" at bounding box center [771, 379] width 1149 height 532
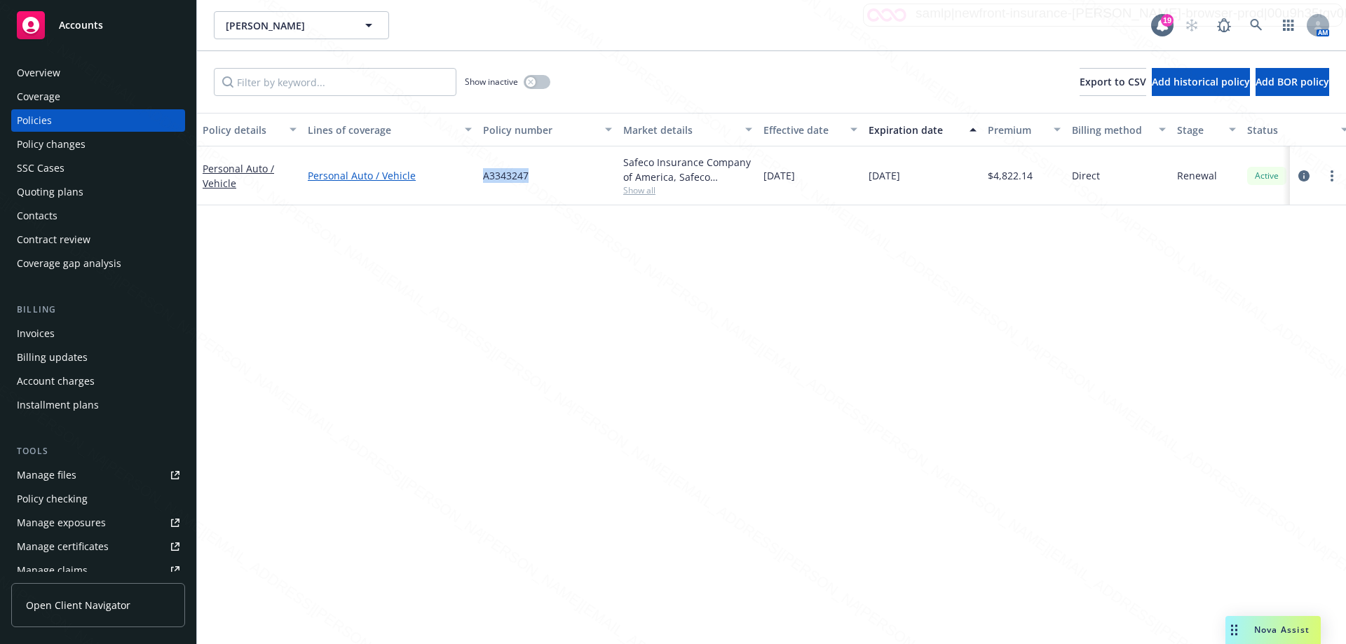
drag, startPoint x: 536, startPoint y: 182, endPoint x: 442, endPoint y: 172, distance: 93.8
click at [442, 172] on div "Personal Auto / Vehicle Personal Auto / Vehicle A3343247 Safeco Insurance Compa…" at bounding box center [873, 176] width 1353 height 59
copy div "A3343247"
click at [678, 19] on icon at bounding box center [1256, 25] width 13 height 13
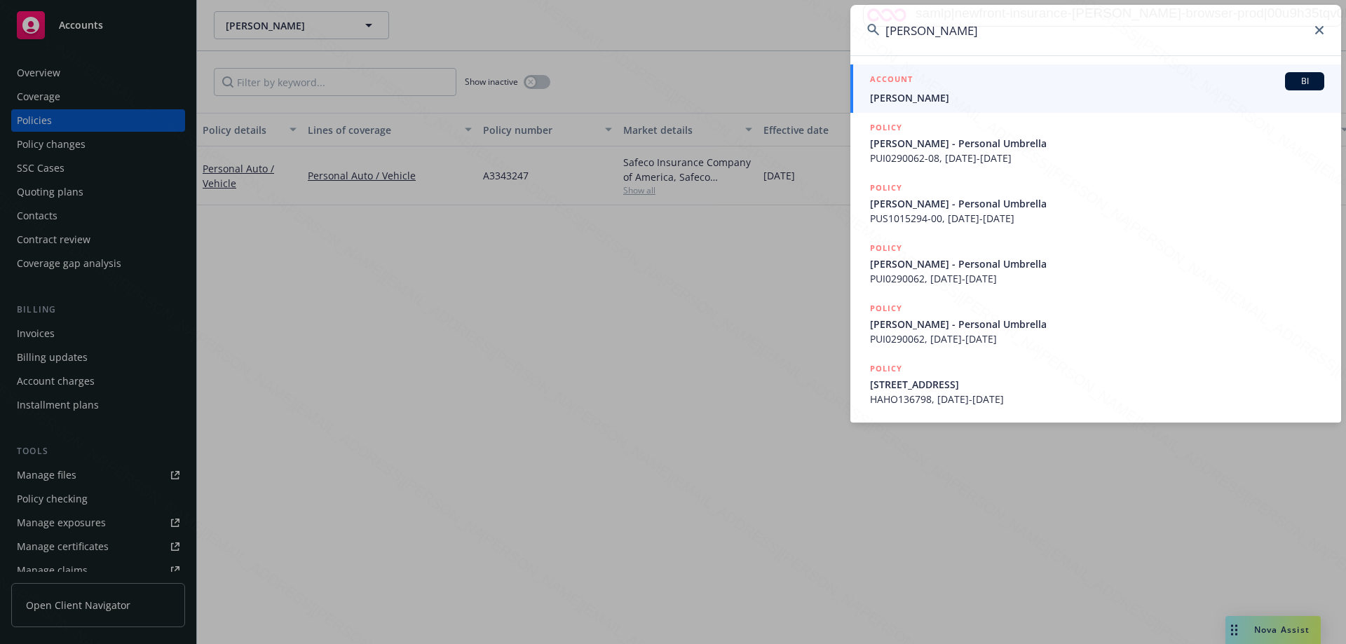
type input "[PERSON_NAME]"
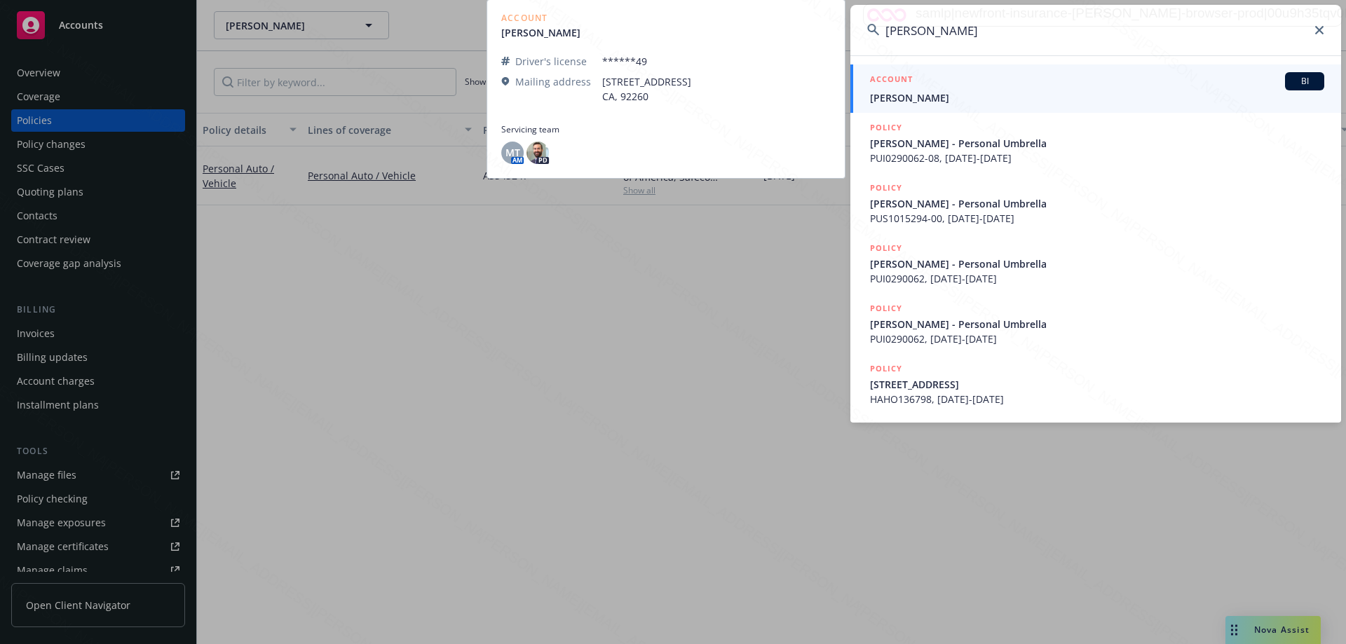
click at [678, 100] on span "[PERSON_NAME]" at bounding box center [1097, 97] width 454 height 15
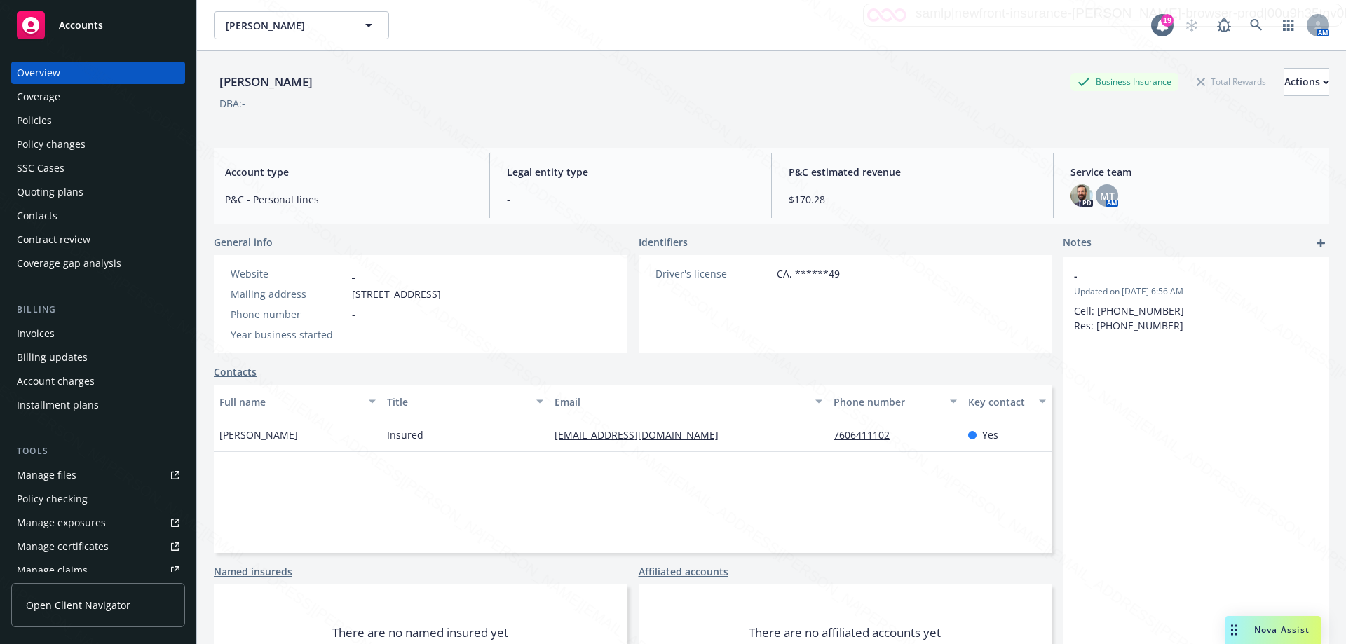
click at [62, 123] on div "Policies" at bounding box center [98, 120] width 163 height 22
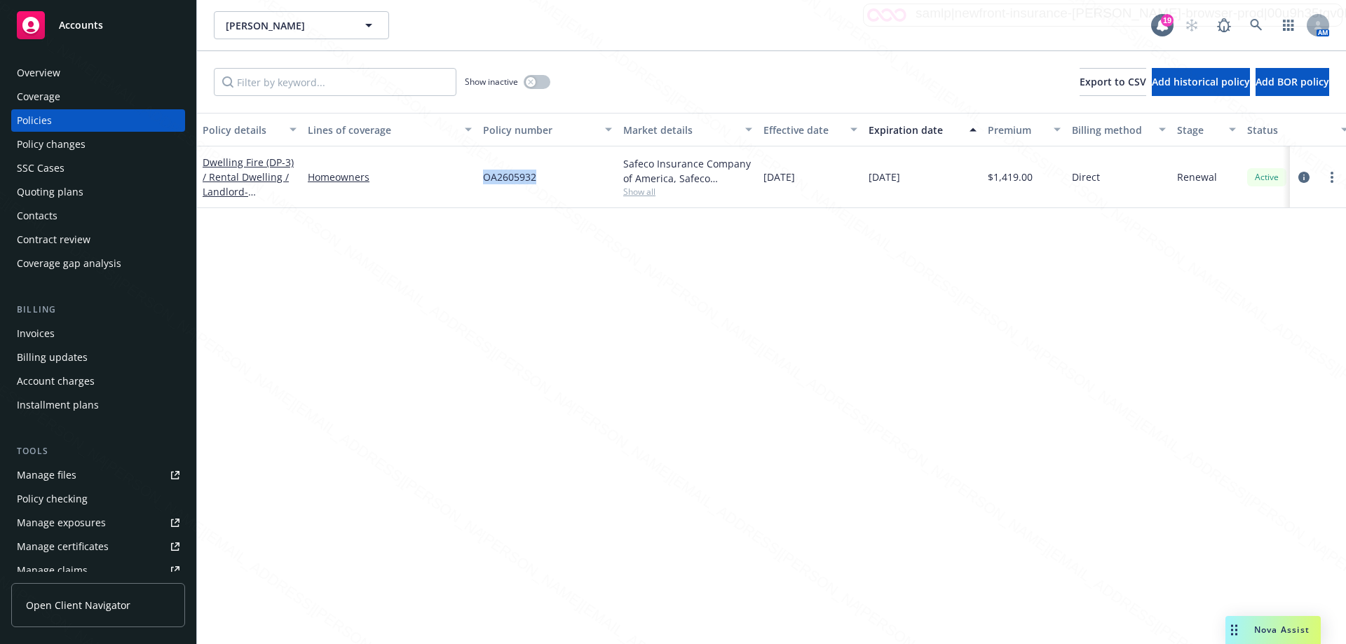
drag, startPoint x: 548, startPoint y: 180, endPoint x: 473, endPoint y: 181, distance: 75.0
click at [473, 181] on div "Dwelling Fire (DP-3) / Rental Dwelling / Landlord - 33372 [GEOGRAPHIC_DATA][PER…" at bounding box center [873, 178] width 1353 height 62
copy div "OA2605932"
click at [257, 195] on span "- [STREET_ADDRESS][PERSON_NAME]" at bounding box center [247, 206] width 89 height 43
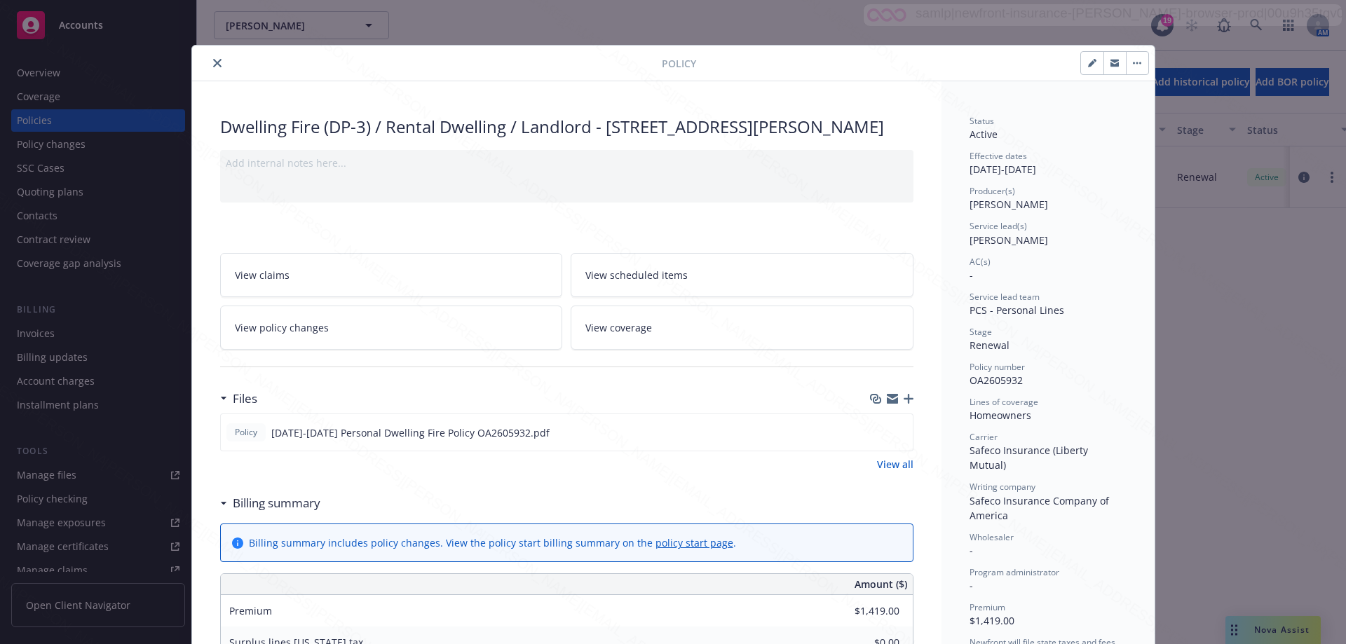
click at [213, 64] on icon "close" at bounding box center [217, 63] width 8 height 8
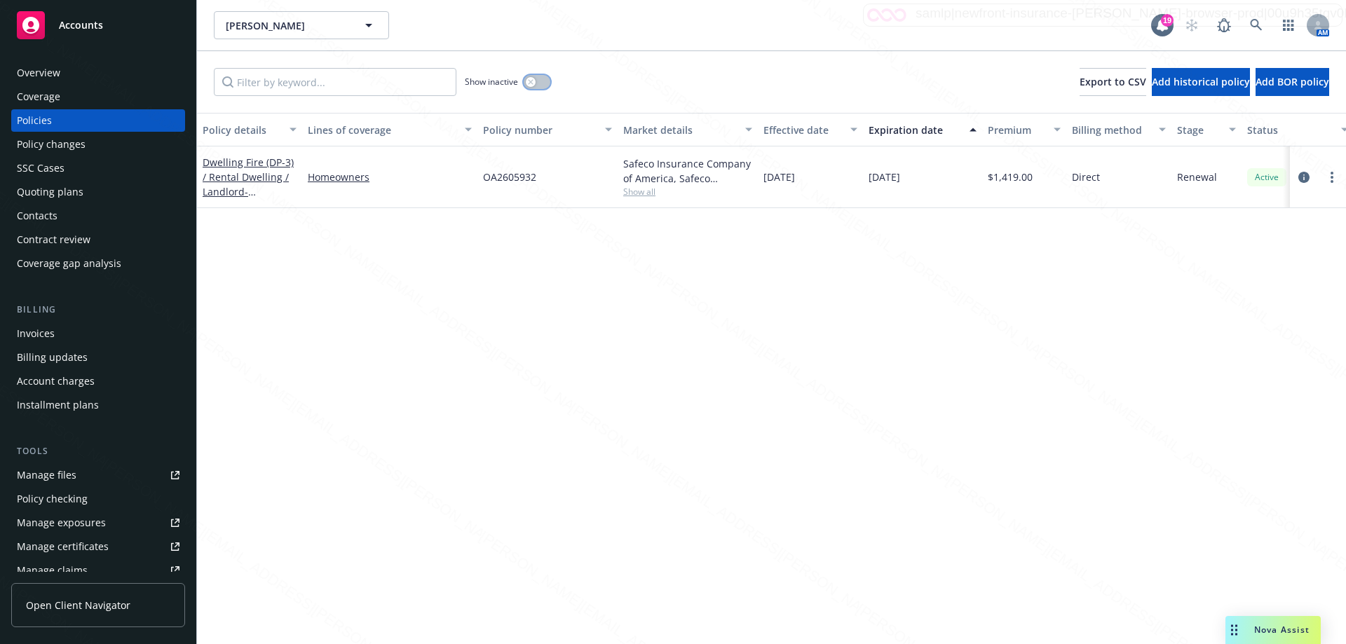
drag, startPoint x: 546, startPoint y: 76, endPoint x: 917, endPoint y: 187, distance: 387.0
click at [678, 114] on div "Show inactive Export to CSV Add historical policy Add BOR policy Policy details…" at bounding box center [771, 347] width 1149 height 593
